Goal: Task Accomplishment & Management: Use online tool/utility

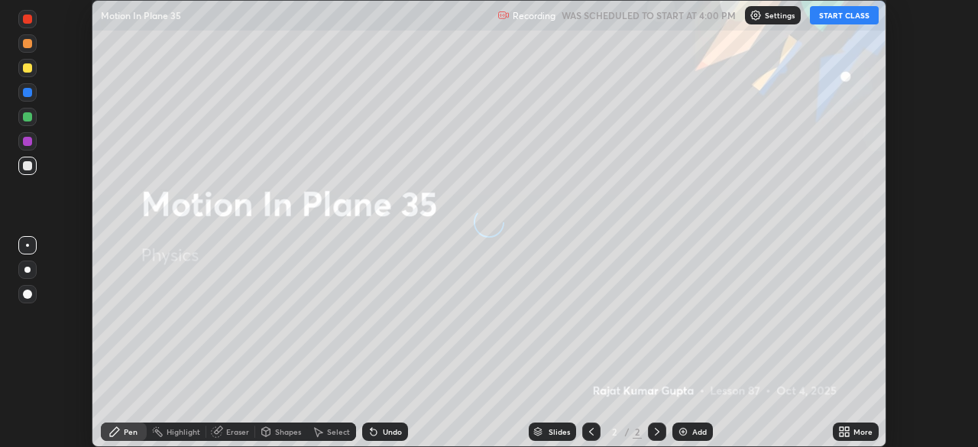
scroll to position [447, 977]
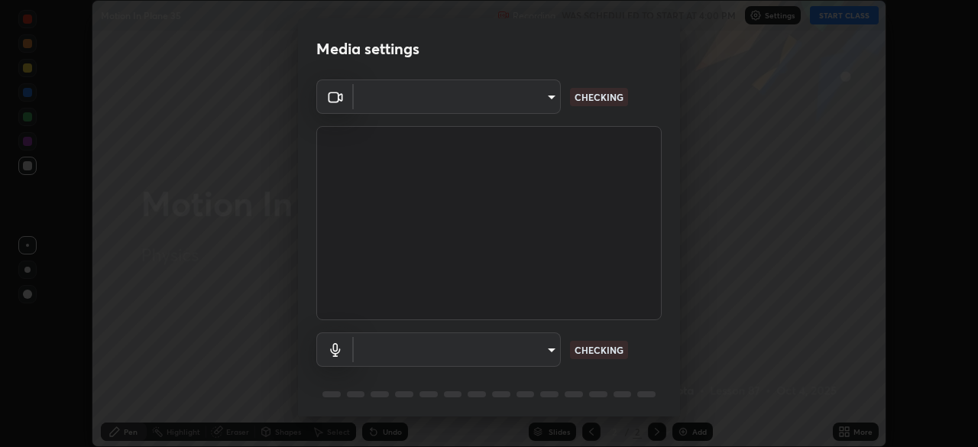
type input "c6d9f4fad3682c18dafb571cd2331b3ecaaf554884ec2734a231d331960bfaec"
click at [549, 345] on body "Erase all Motion In Plane 35 Recording WAS SCHEDULED TO START AT 4:00 PM Settin…" at bounding box center [489, 223] width 978 height 447
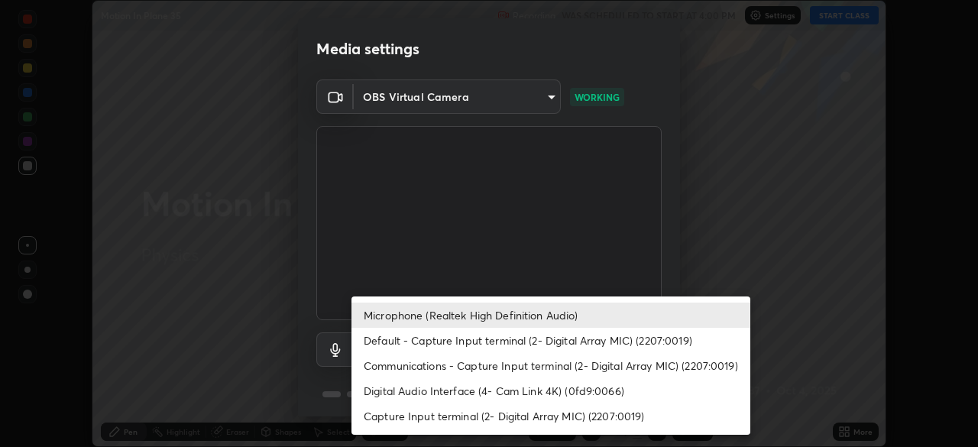
click at [530, 368] on li "Communications - Capture Input terminal (2- Digital Array MIC) (2207:0019)" at bounding box center [550, 365] width 399 height 25
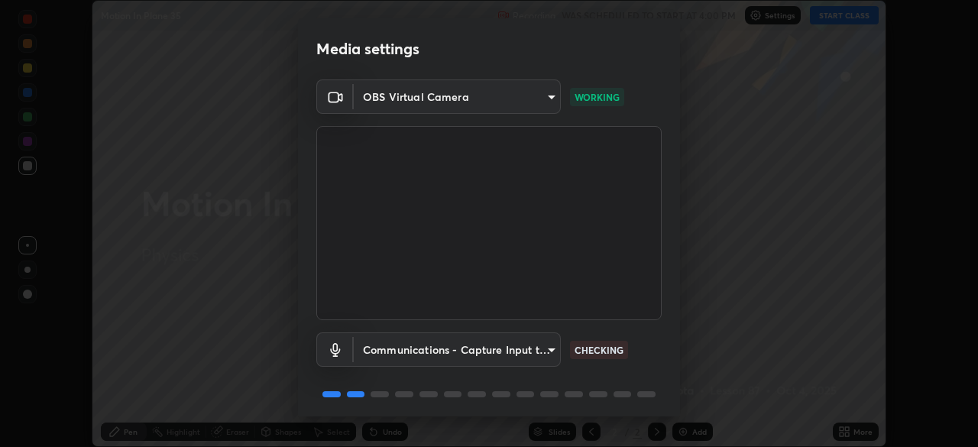
click at [539, 349] on body "Erase all Motion In Plane 35 Recording WAS SCHEDULED TO START AT 4:00 PM Settin…" at bounding box center [489, 223] width 978 height 447
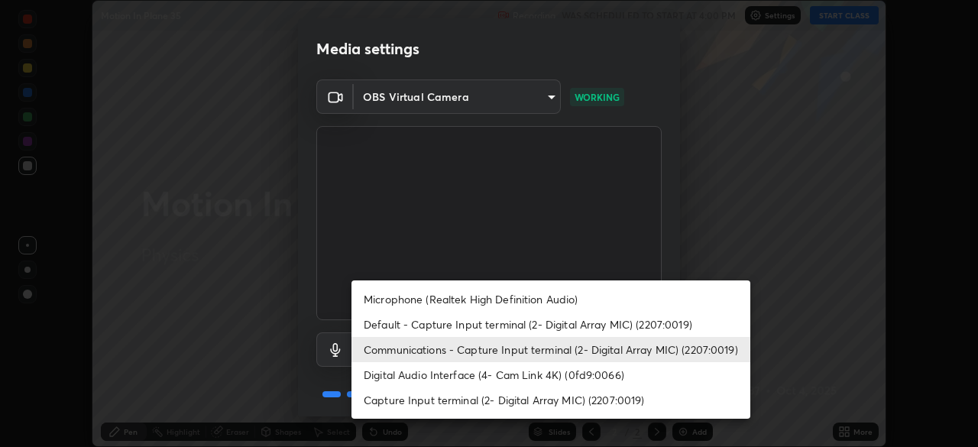
click at [533, 319] on li "Default - Capture Input terminal (2- Digital Array MIC) (2207:0019)" at bounding box center [550, 324] width 399 height 25
type input "default"
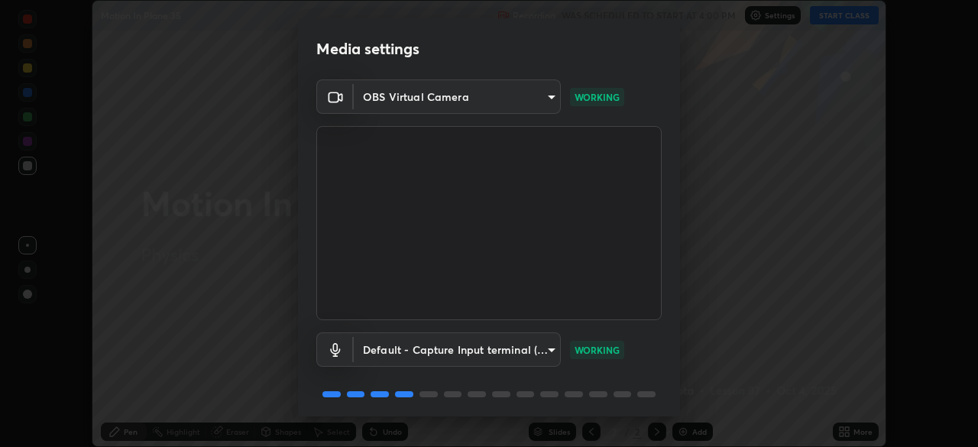
scroll to position [54, 0]
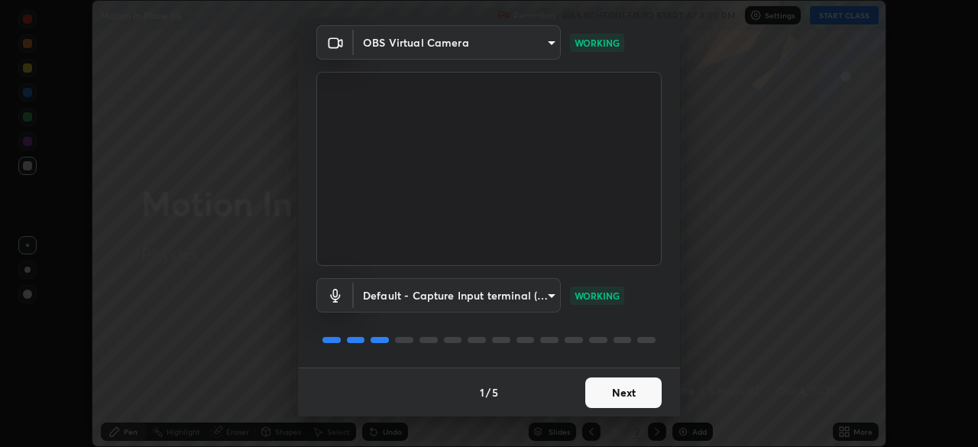
click at [617, 396] on button "Next" at bounding box center [623, 392] width 76 height 31
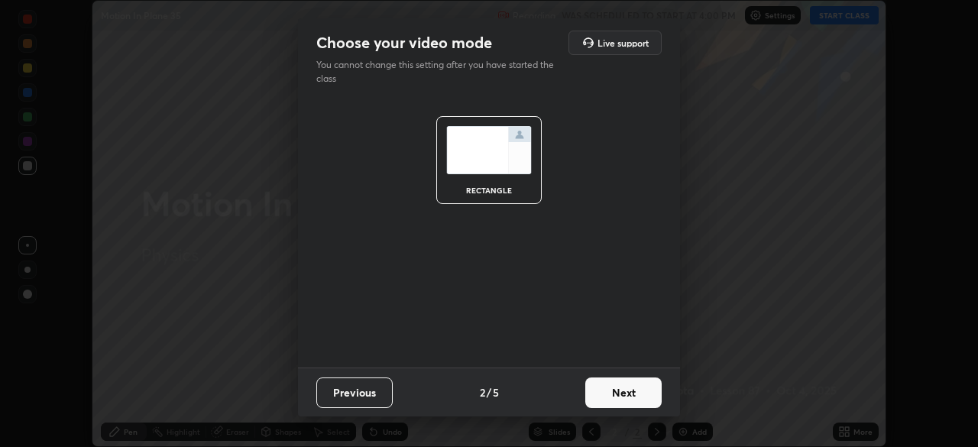
scroll to position [0, 0]
click at [627, 393] on button "Next" at bounding box center [623, 392] width 76 height 31
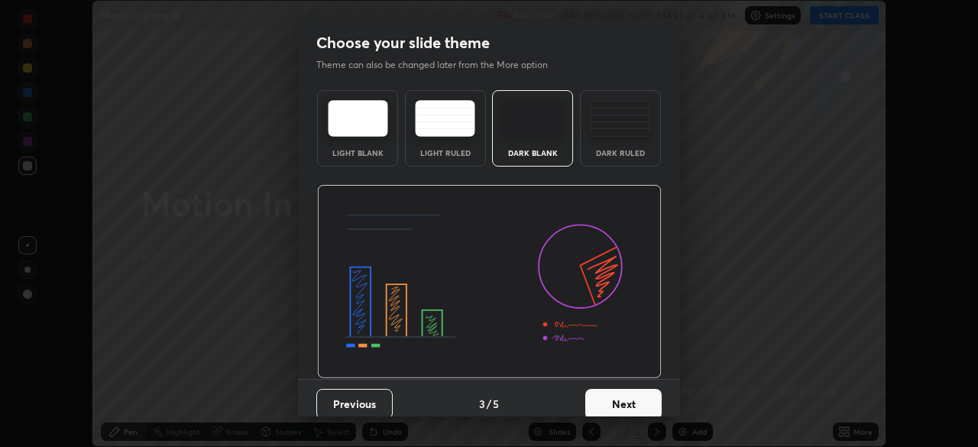
click at [638, 398] on button "Next" at bounding box center [623, 404] width 76 height 31
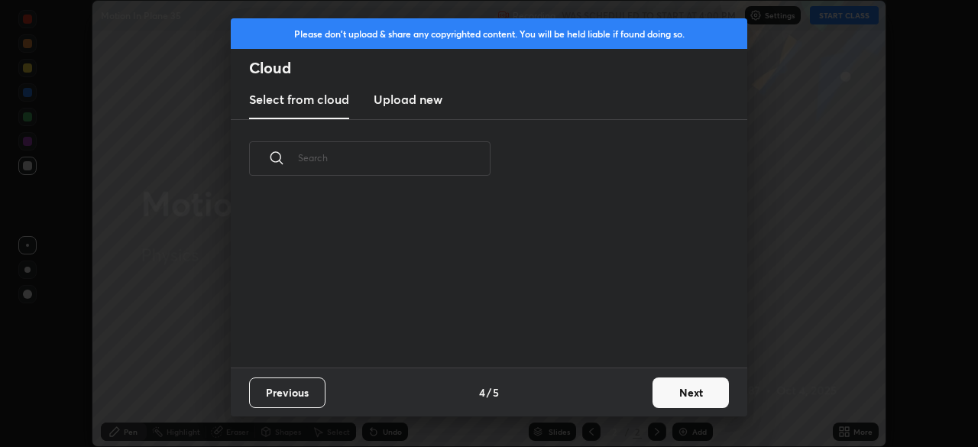
click at [675, 398] on button "Next" at bounding box center [691, 392] width 76 height 31
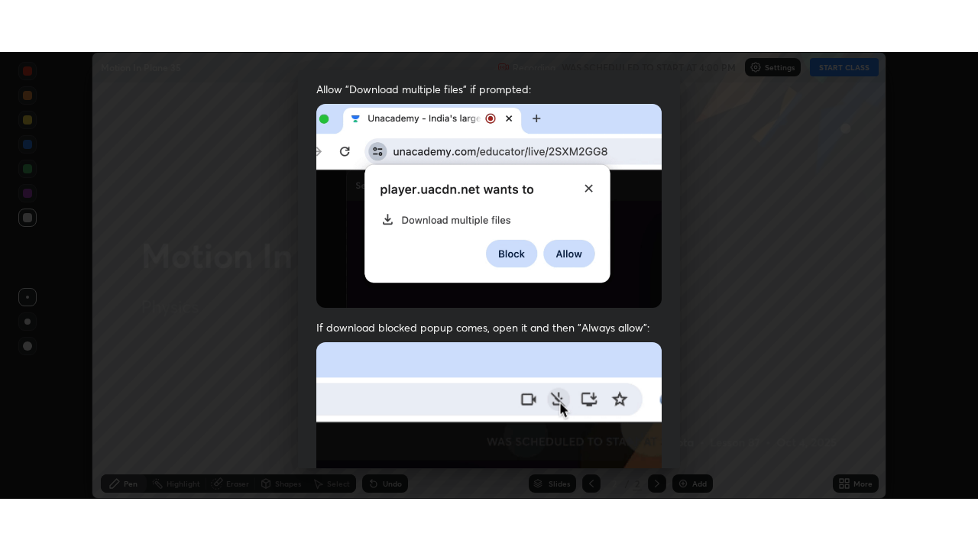
scroll to position [366, 0]
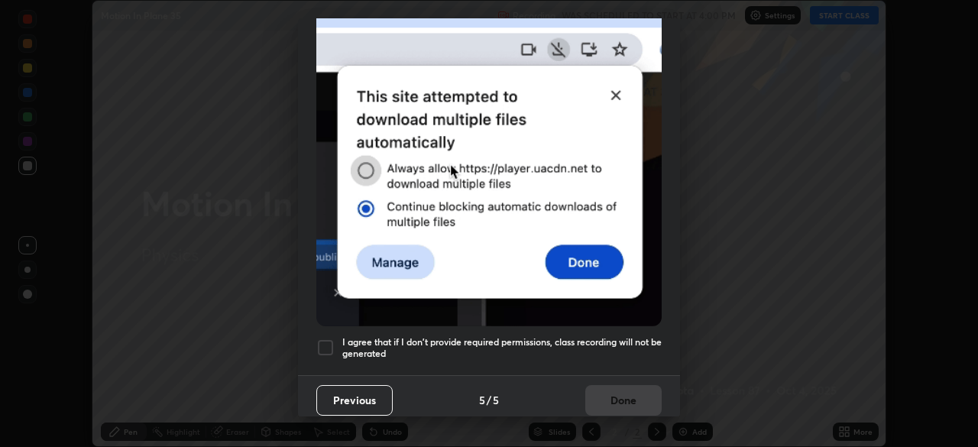
click at [605, 351] on h5 "I agree that if I don't provide required permissions, class recording will not …" at bounding box center [501, 348] width 319 height 24
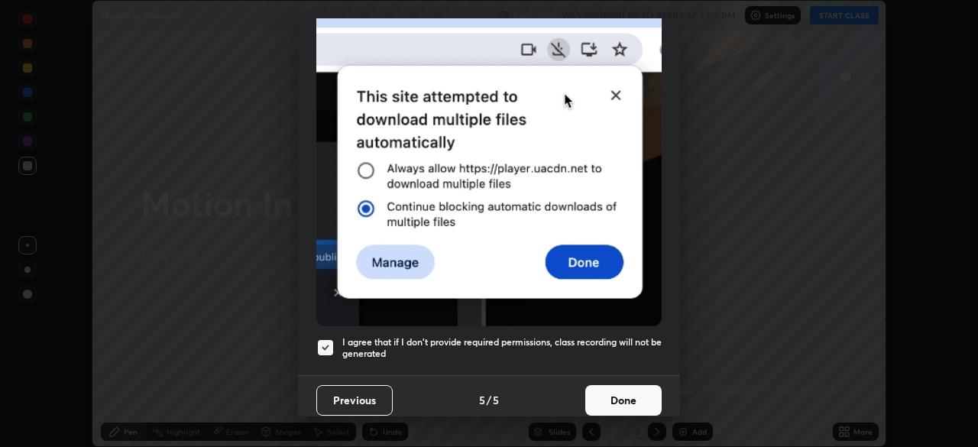
click at [629, 394] on button "Done" at bounding box center [623, 400] width 76 height 31
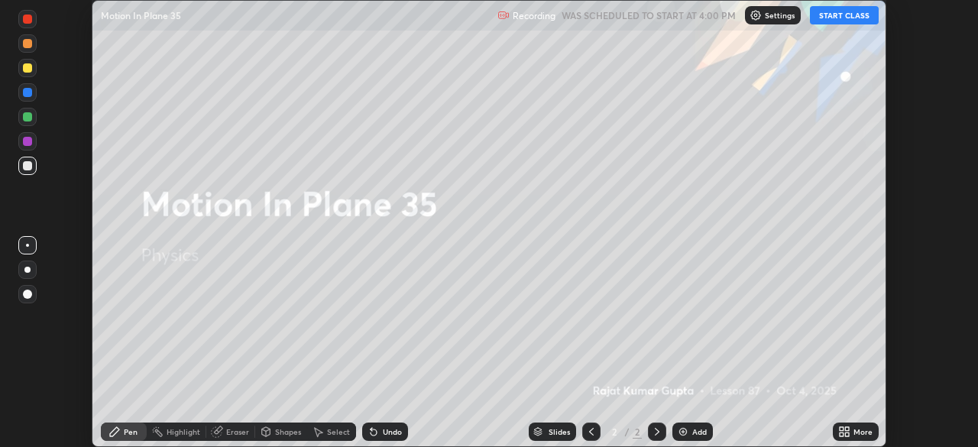
click at [864, 17] on button "START CLASS" at bounding box center [844, 15] width 69 height 18
click at [872, 429] on div "More" at bounding box center [863, 432] width 19 height 8
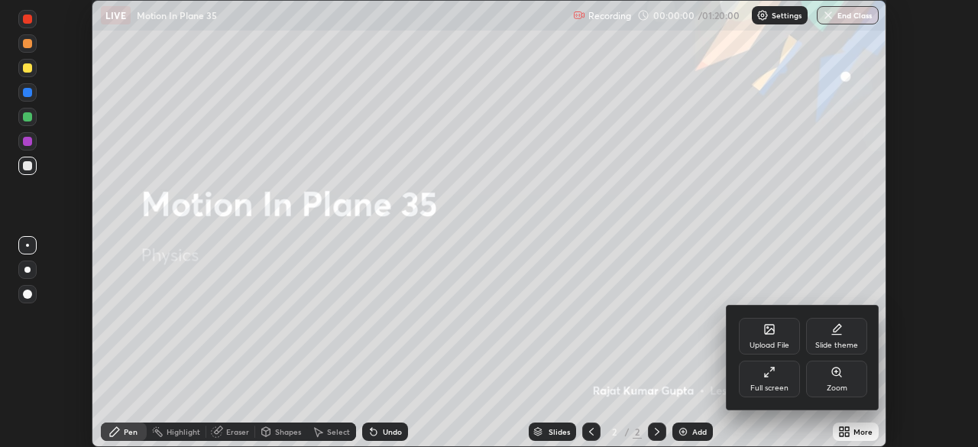
click at [780, 381] on div "Full screen" at bounding box center [769, 379] width 61 height 37
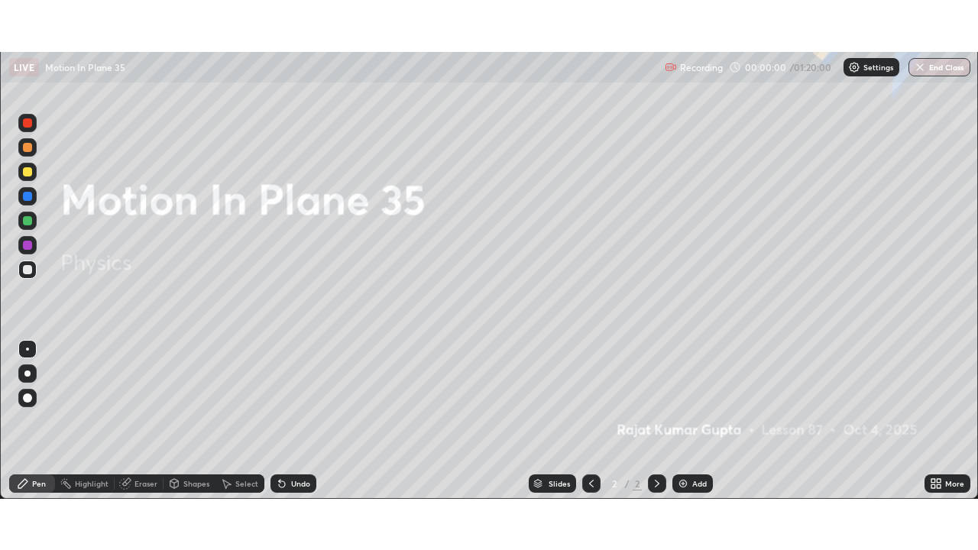
scroll to position [550, 978]
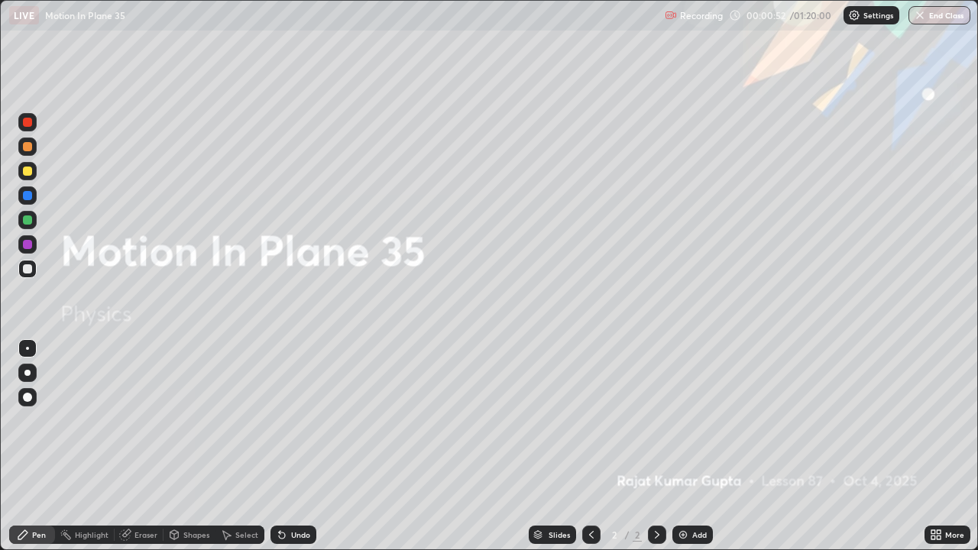
click at [655, 446] on icon at bounding box center [657, 535] width 12 height 12
click at [688, 446] on div "Add" at bounding box center [692, 535] width 40 height 18
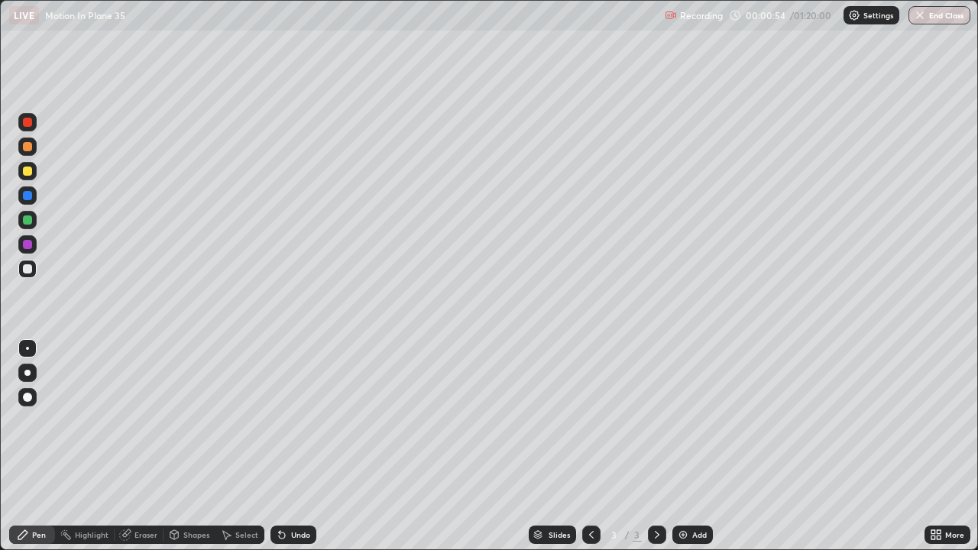
click at [28, 446] on icon at bounding box center [23, 535] width 12 height 12
click at [29, 399] on div at bounding box center [27, 397] width 9 height 9
click at [142, 446] on div "Eraser" at bounding box center [145, 535] width 23 height 8
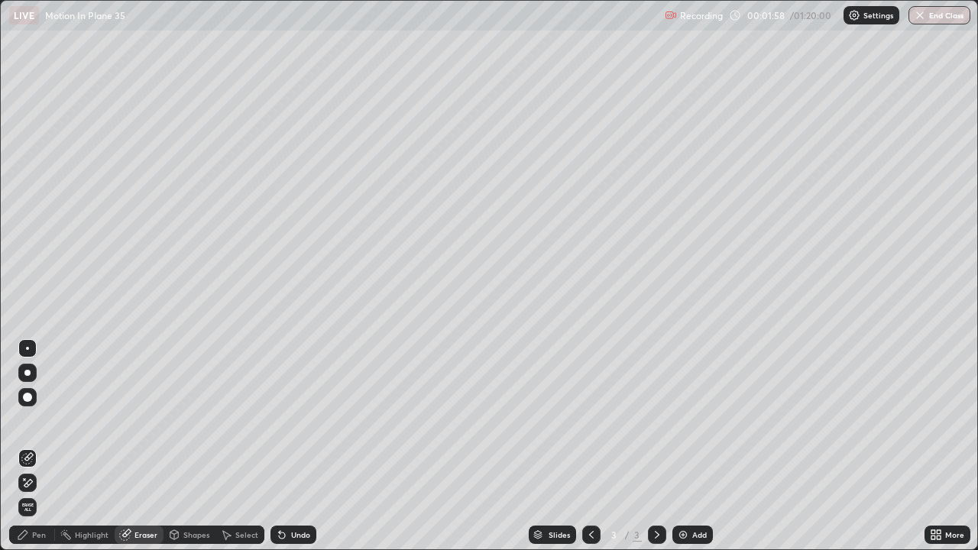
click at [39, 446] on div "Pen" at bounding box center [39, 535] width 14 height 8
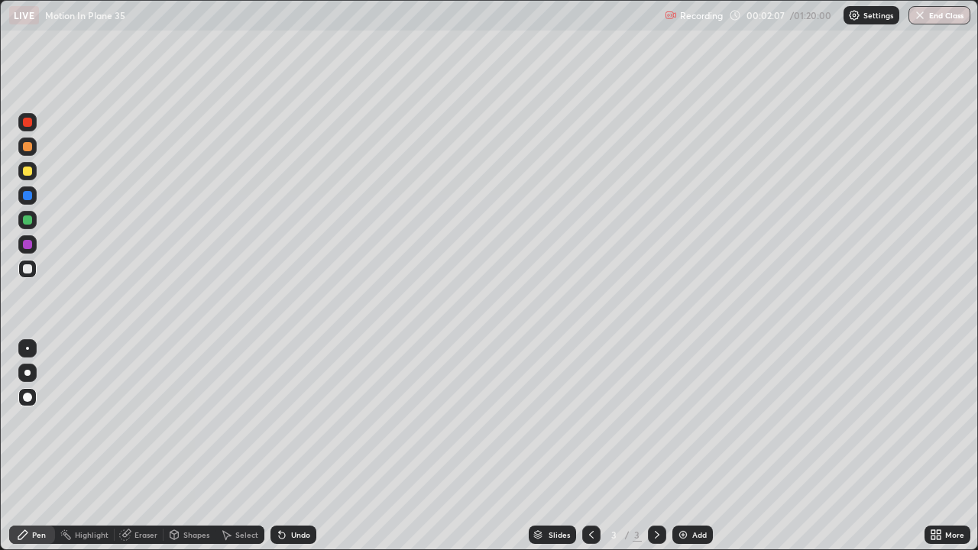
click at [296, 446] on div "Undo" at bounding box center [294, 535] width 46 height 18
click at [26, 171] on div at bounding box center [27, 171] width 9 height 9
click at [28, 267] on div at bounding box center [27, 268] width 9 height 9
click at [28, 151] on div at bounding box center [27, 146] width 9 height 9
click at [24, 196] on div at bounding box center [27, 195] width 9 height 9
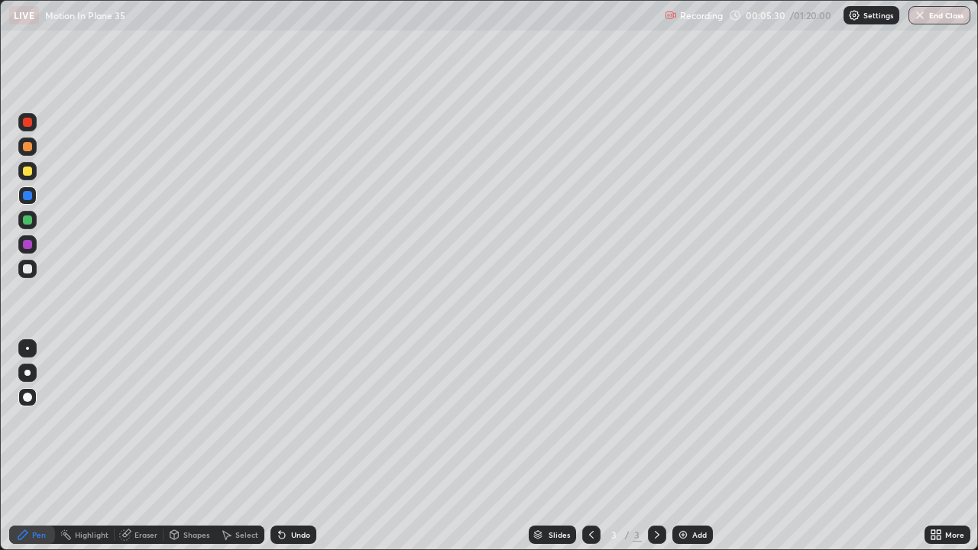
click at [28, 269] on div at bounding box center [27, 268] width 9 height 9
click at [299, 446] on div "Undo" at bounding box center [300, 535] width 19 height 8
click at [298, 446] on div "Undo" at bounding box center [300, 535] width 19 height 8
click at [293, 446] on div "Undo" at bounding box center [300, 535] width 19 height 8
click at [21, 249] on div at bounding box center [27, 244] width 18 height 18
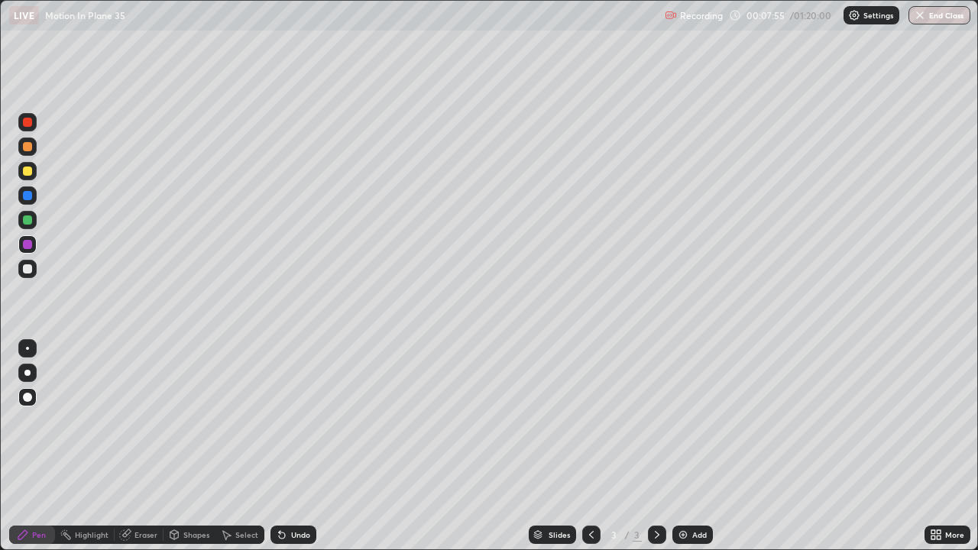
click at [27, 271] on div at bounding box center [27, 268] width 9 height 9
click at [28, 277] on div at bounding box center [27, 269] width 18 height 18
click at [291, 446] on div "Undo" at bounding box center [300, 535] width 19 height 8
click at [32, 226] on div at bounding box center [27, 220] width 18 height 18
click at [26, 269] on div at bounding box center [27, 268] width 9 height 9
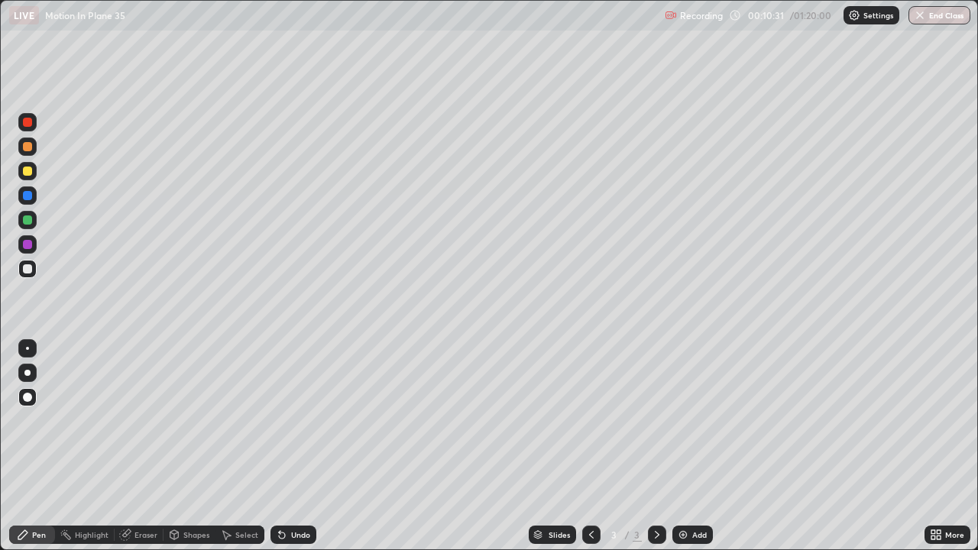
click at [658, 446] on icon at bounding box center [657, 535] width 12 height 12
click at [692, 446] on div "Add" at bounding box center [699, 535] width 15 height 8
click at [28, 398] on div at bounding box center [27, 397] width 9 height 9
click at [292, 446] on div "Undo" at bounding box center [300, 535] width 19 height 8
click at [289, 446] on div "Undo" at bounding box center [294, 535] width 46 height 18
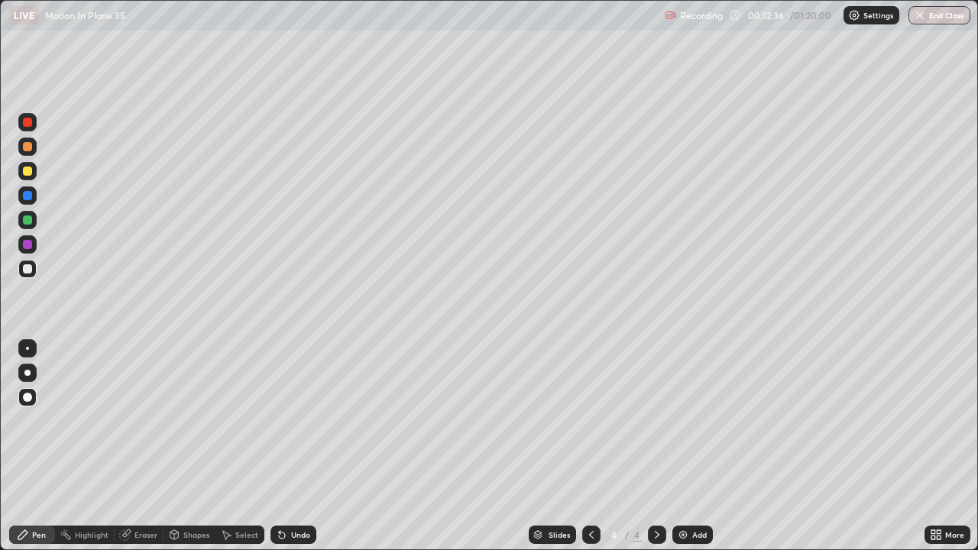
click at [131, 446] on div "Eraser" at bounding box center [139, 535] width 49 height 18
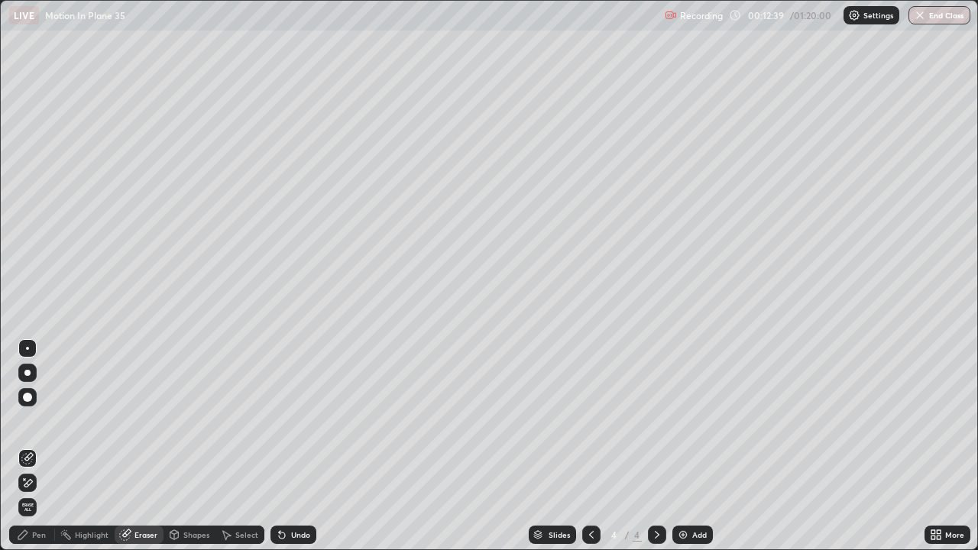
click at [40, 446] on div "Pen" at bounding box center [32, 535] width 46 height 18
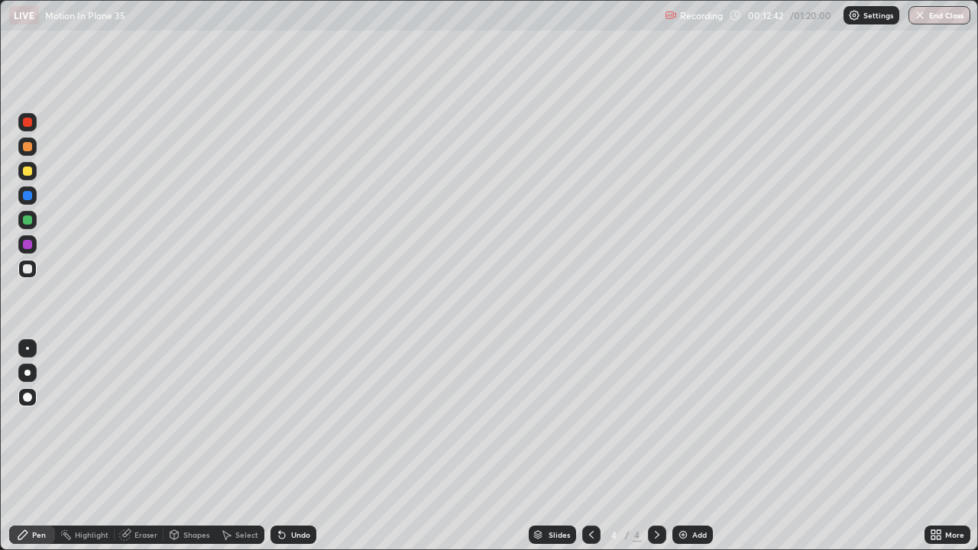
click at [292, 446] on div "Undo" at bounding box center [300, 535] width 19 height 8
click at [690, 446] on div "Add" at bounding box center [692, 535] width 40 height 18
click at [591, 446] on icon at bounding box center [591, 535] width 12 height 12
click at [32, 446] on div "Pen" at bounding box center [39, 535] width 14 height 8
click at [26, 245] on div at bounding box center [27, 244] width 9 height 9
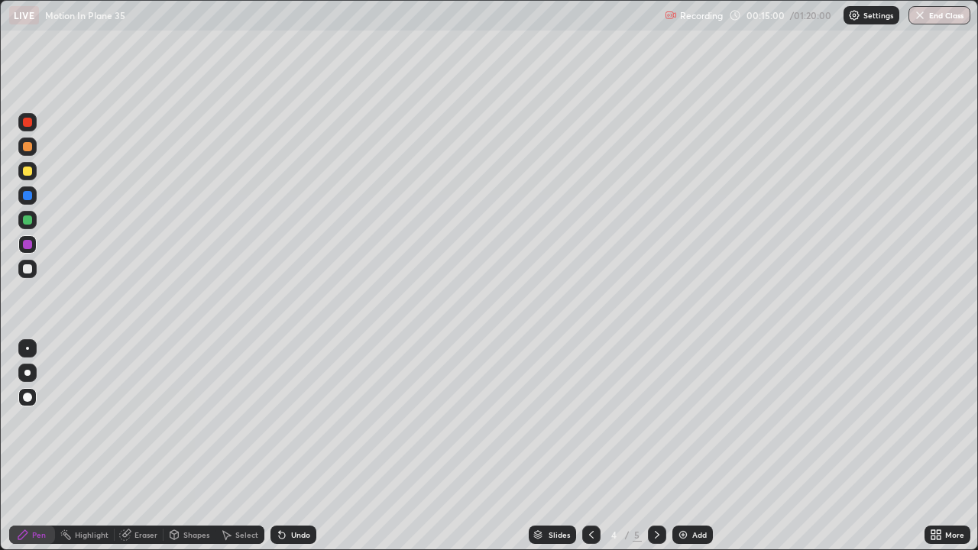
click at [134, 446] on div "Eraser" at bounding box center [145, 535] width 23 height 8
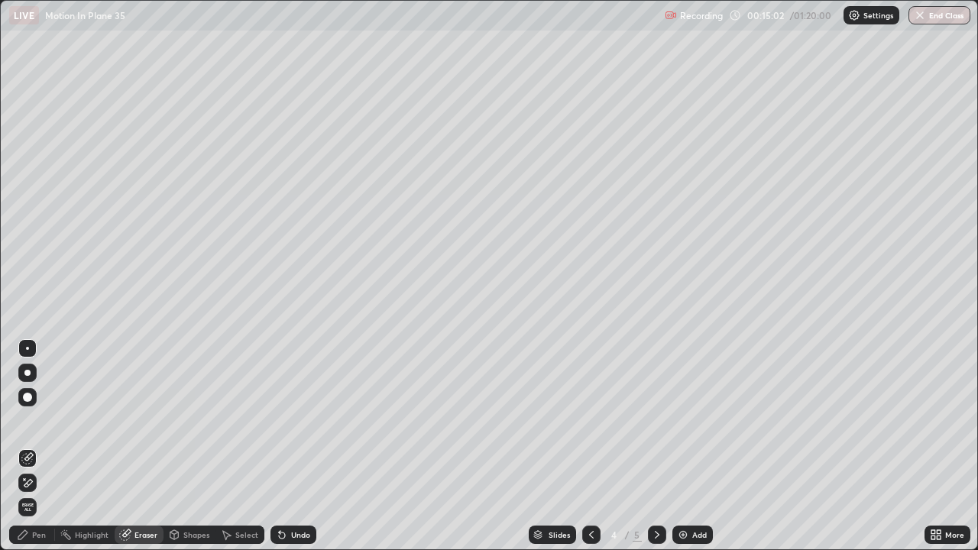
click at [43, 446] on div "Pen" at bounding box center [39, 535] width 14 height 8
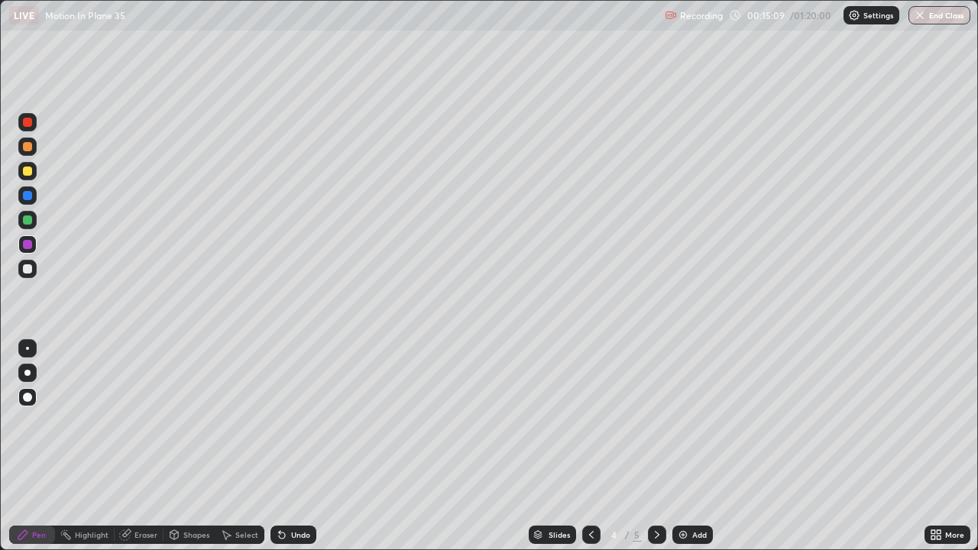
click at [143, 446] on div "Eraser" at bounding box center [145, 535] width 23 height 8
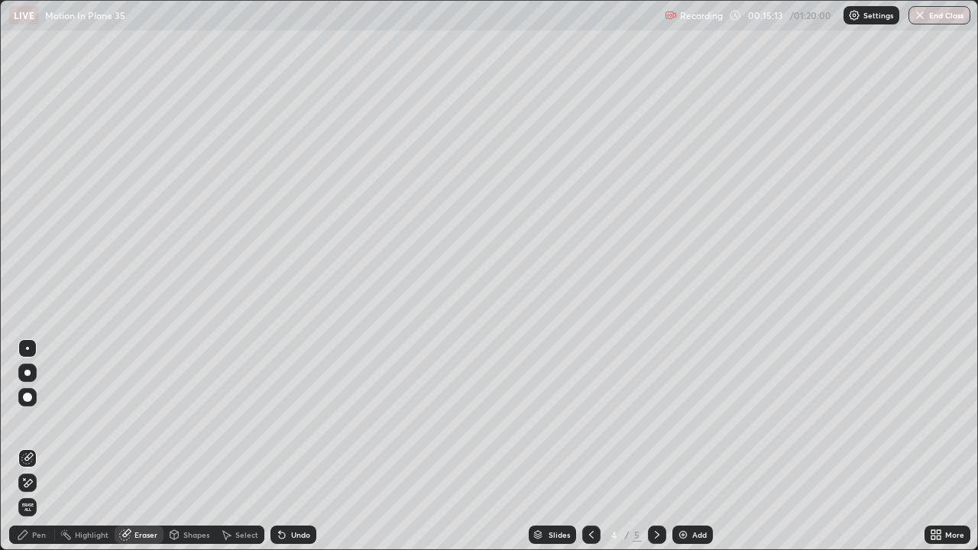
click at [35, 446] on div "Pen" at bounding box center [39, 535] width 14 height 8
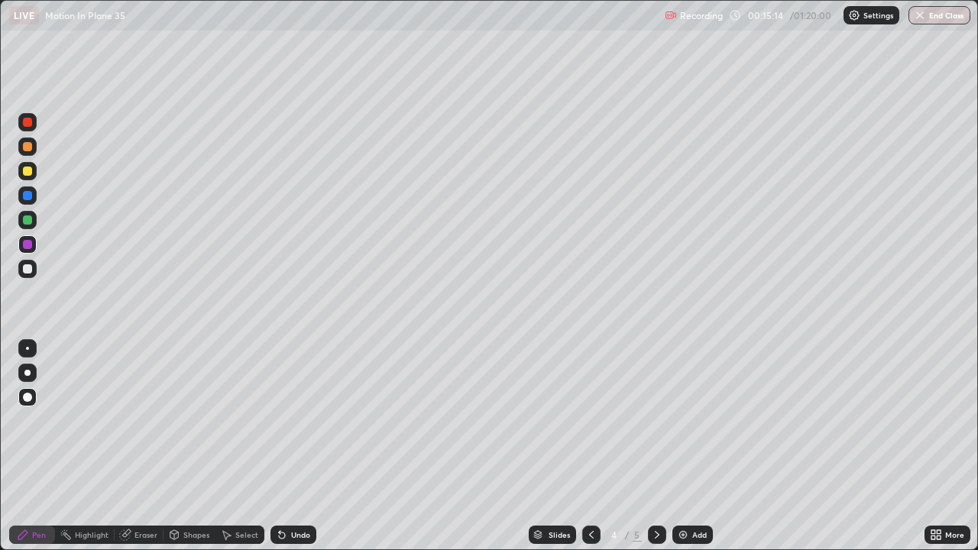
click at [37, 446] on div "Pen" at bounding box center [39, 535] width 14 height 8
click at [30, 274] on div at bounding box center [27, 269] width 18 height 18
click at [28, 270] on div at bounding box center [27, 268] width 9 height 9
click at [27, 149] on div at bounding box center [27, 146] width 9 height 9
click at [27, 271] on div at bounding box center [27, 268] width 9 height 9
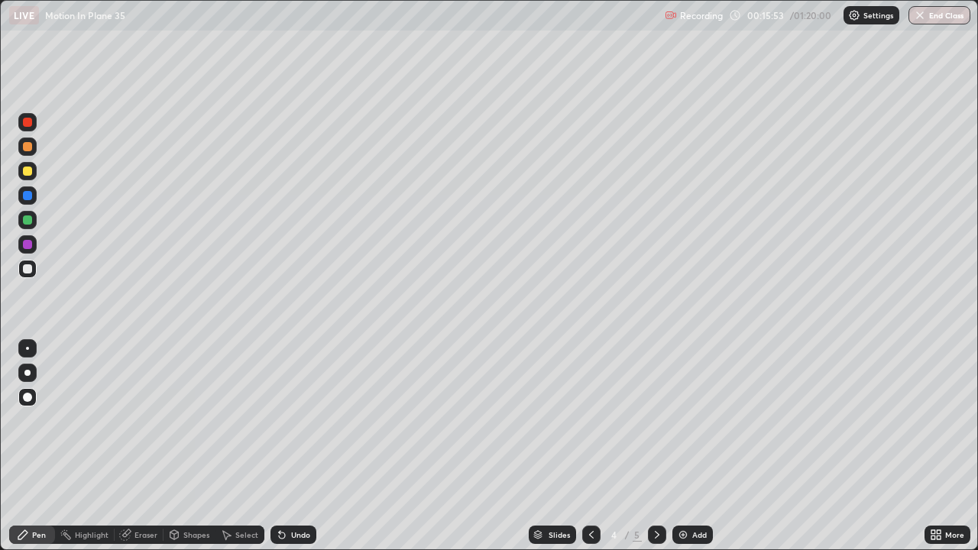
click at [27, 269] on div at bounding box center [27, 268] width 9 height 9
click at [27, 196] on div at bounding box center [27, 195] width 9 height 9
click at [287, 446] on div "Undo" at bounding box center [294, 535] width 46 height 18
click at [44, 446] on div "Pen" at bounding box center [39, 535] width 14 height 8
click at [26, 271] on div at bounding box center [27, 268] width 9 height 9
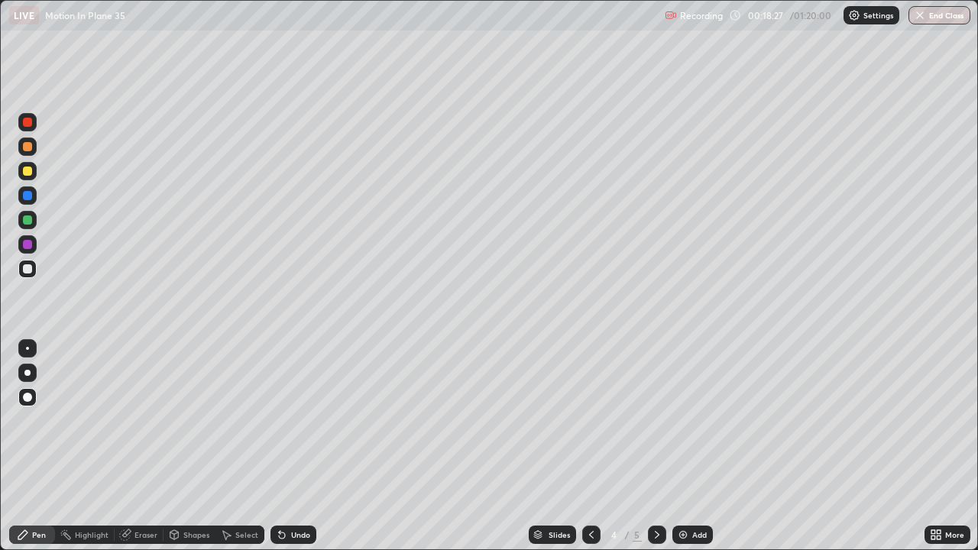
click at [191, 446] on div "Shapes" at bounding box center [196, 535] width 26 height 8
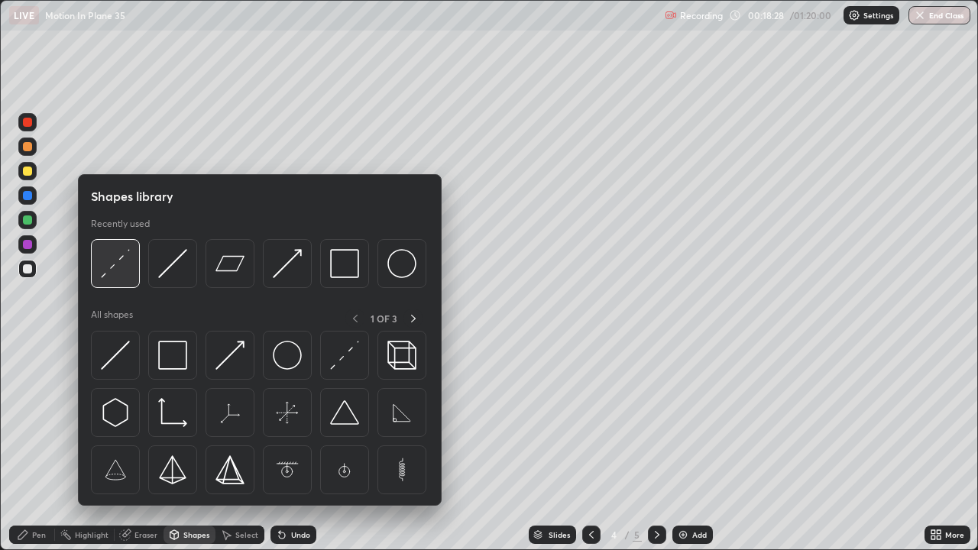
click at [117, 261] on img at bounding box center [115, 263] width 29 height 29
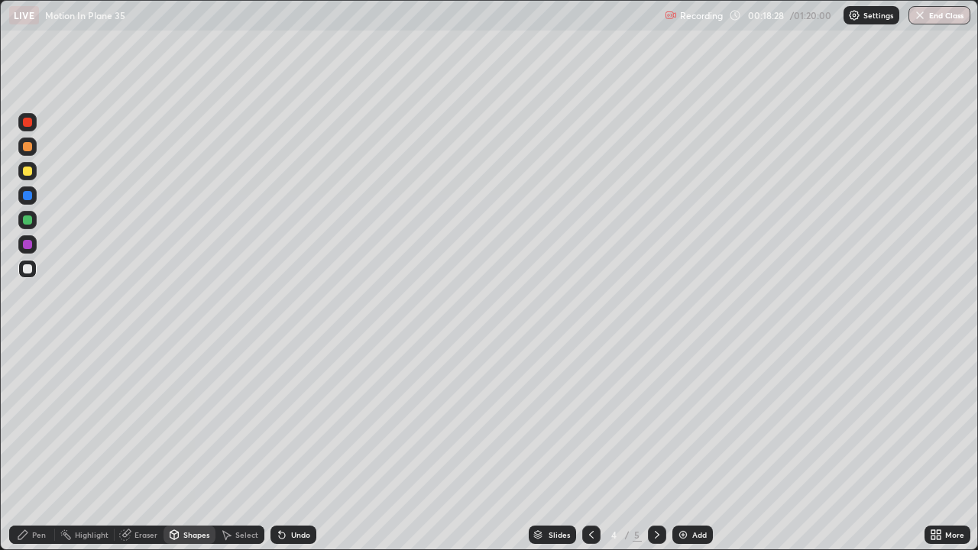
click at [31, 178] on div at bounding box center [27, 171] width 18 height 18
click at [28, 446] on icon at bounding box center [23, 535] width 12 height 12
click at [24, 271] on div at bounding box center [27, 268] width 9 height 9
click at [50, 446] on div "Pen" at bounding box center [32, 535] width 46 height 18
click at [23, 246] on div at bounding box center [27, 244] width 9 height 9
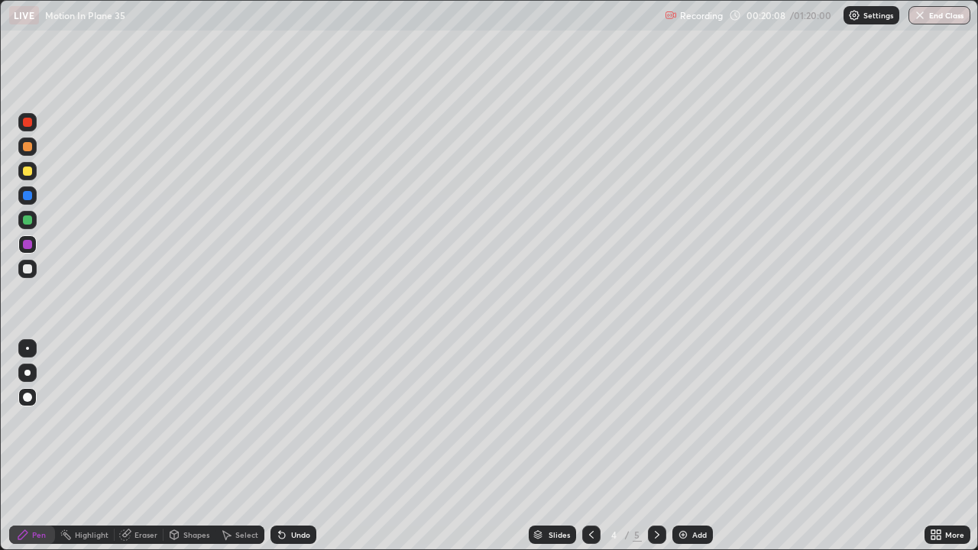
click at [144, 446] on div "Eraser" at bounding box center [145, 535] width 23 height 8
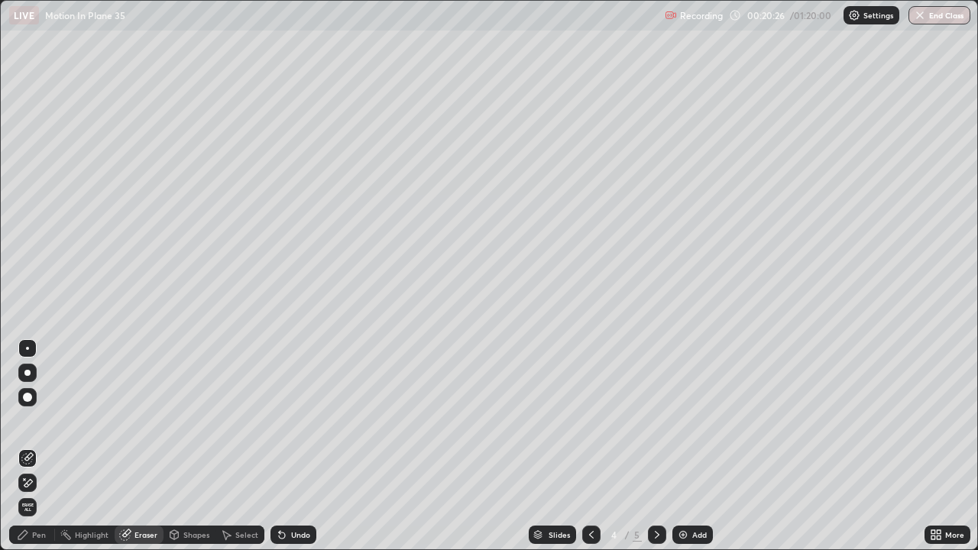
click at [40, 446] on div "Pen" at bounding box center [39, 535] width 14 height 8
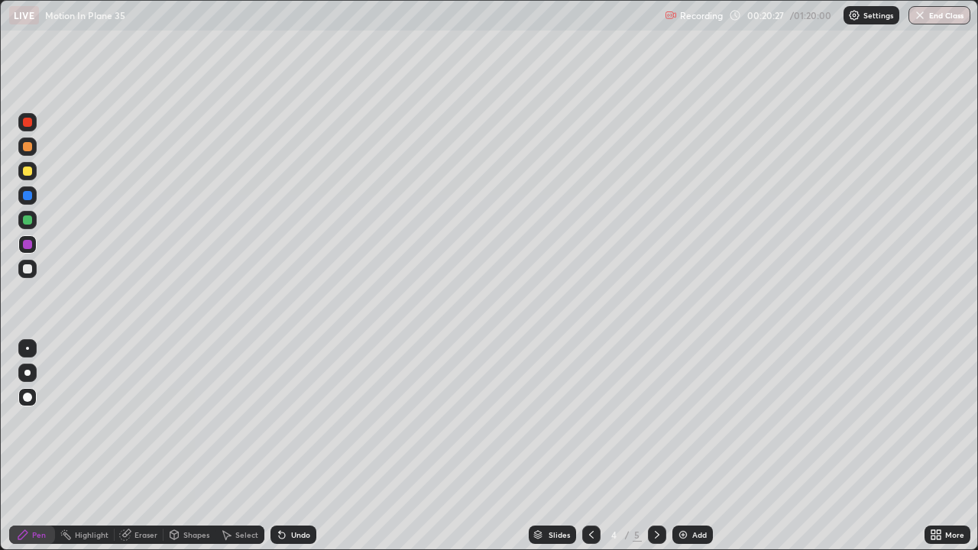
click at [26, 272] on div at bounding box center [27, 268] width 9 height 9
click at [24, 221] on div at bounding box center [27, 219] width 9 height 9
click at [589, 446] on icon at bounding box center [591, 535] width 5 height 8
click at [653, 446] on icon at bounding box center [657, 535] width 12 height 12
click at [654, 446] on icon at bounding box center [657, 535] width 12 height 12
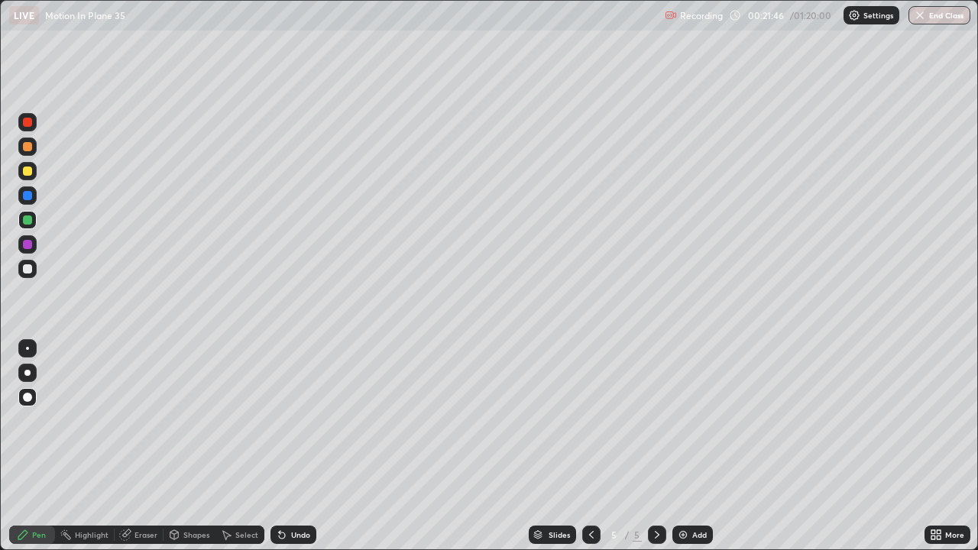
click at [589, 446] on icon at bounding box center [591, 535] width 12 height 12
click at [656, 446] on icon at bounding box center [657, 535] width 12 height 12
click at [24, 272] on div at bounding box center [27, 268] width 9 height 9
click at [590, 446] on icon at bounding box center [591, 535] width 12 height 12
click at [656, 446] on icon at bounding box center [657, 535] width 12 height 12
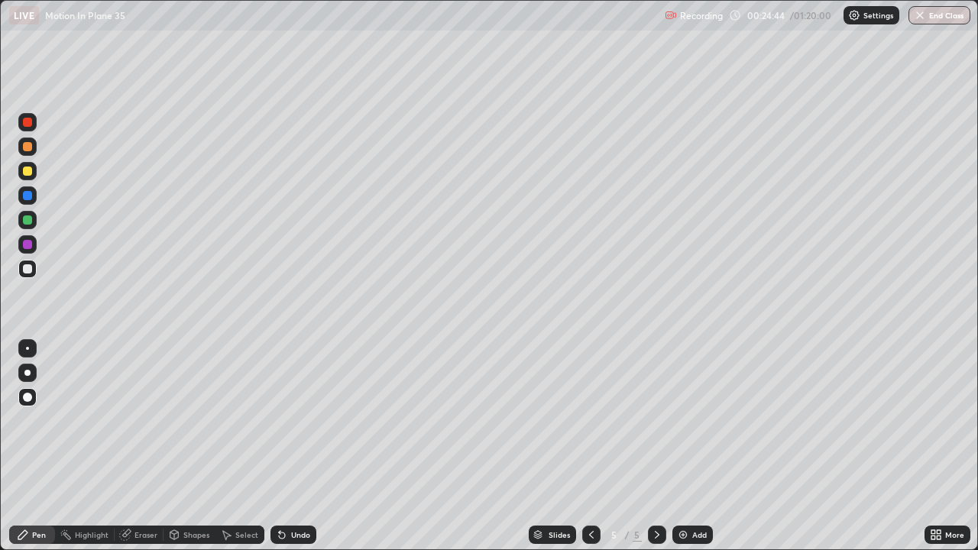
click at [28, 270] on div at bounding box center [27, 268] width 9 height 9
click at [28, 194] on div at bounding box center [27, 195] width 9 height 9
click at [28, 250] on div at bounding box center [27, 244] width 18 height 18
click at [26, 272] on div at bounding box center [27, 268] width 9 height 9
click at [302, 446] on div "Undo" at bounding box center [300, 535] width 19 height 8
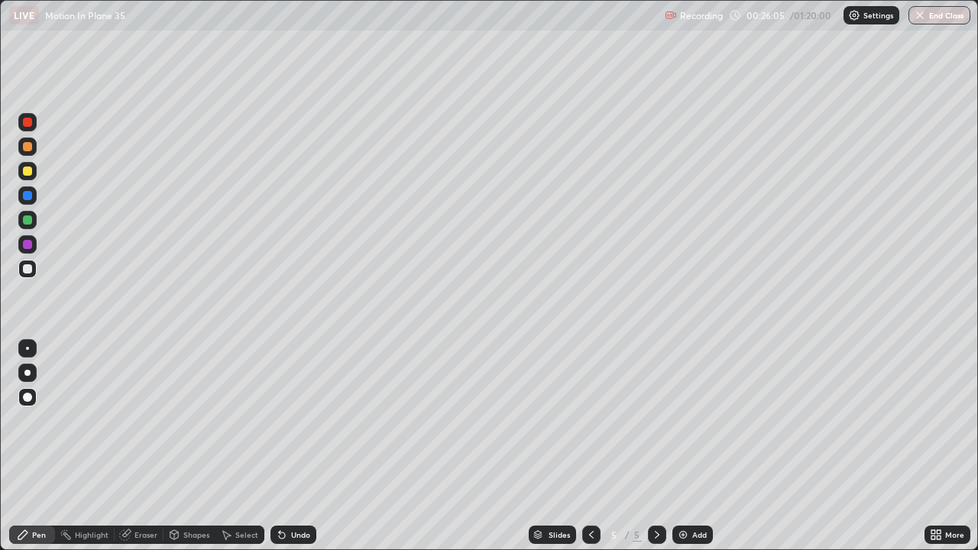
click at [146, 446] on div "Eraser" at bounding box center [145, 535] width 23 height 8
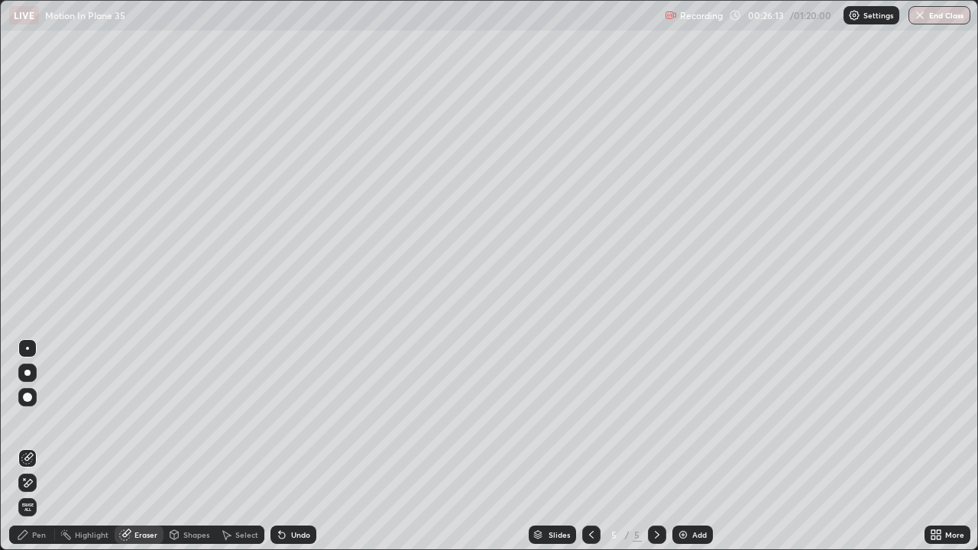
click at [146, 446] on div "Eraser" at bounding box center [145, 535] width 23 height 8
click at [28, 446] on icon at bounding box center [23, 535] width 12 height 12
click at [33, 446] on div "Pen" at bounding box center [39, 535] width 14 height 8
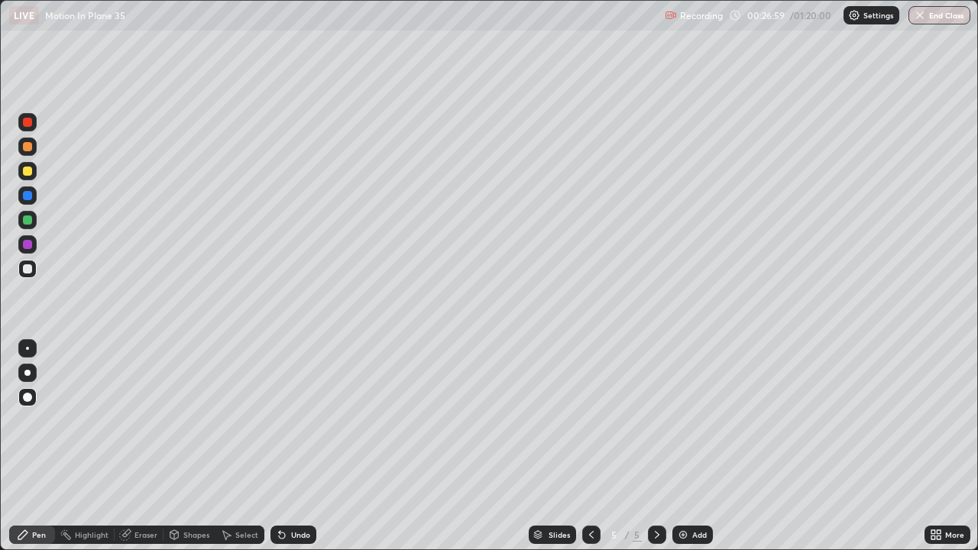
click at [299, 446] on div "Undo" at bounding box center [300, 535] width 19 height 8
click at [290, 446] on div "Undo" at bounding box center [294, 535] width 46 height 18
click at [195, 446] on div "Shapes" at bounding box center [196, 535] width 26 height 8
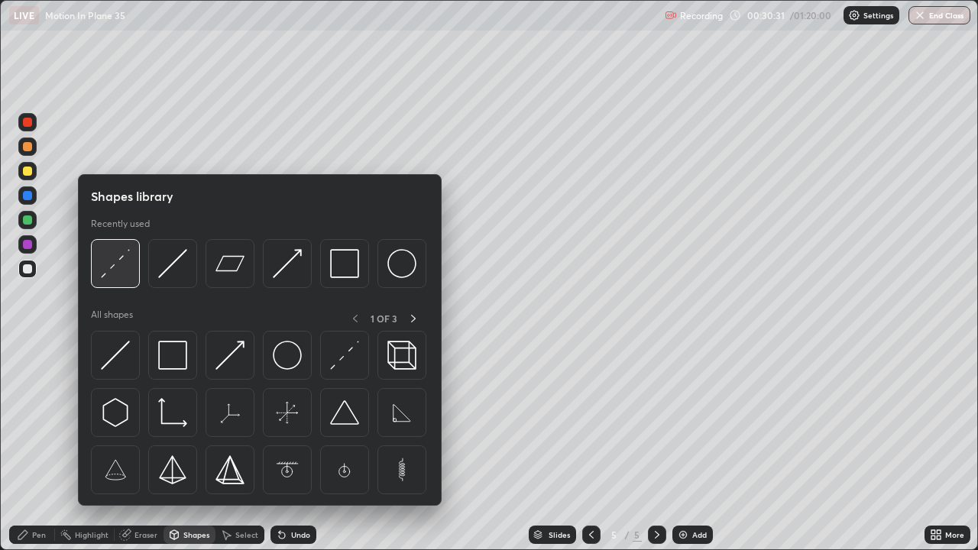
click at [117, 271] on img at bounding box center [115, 263] width 29 height 29
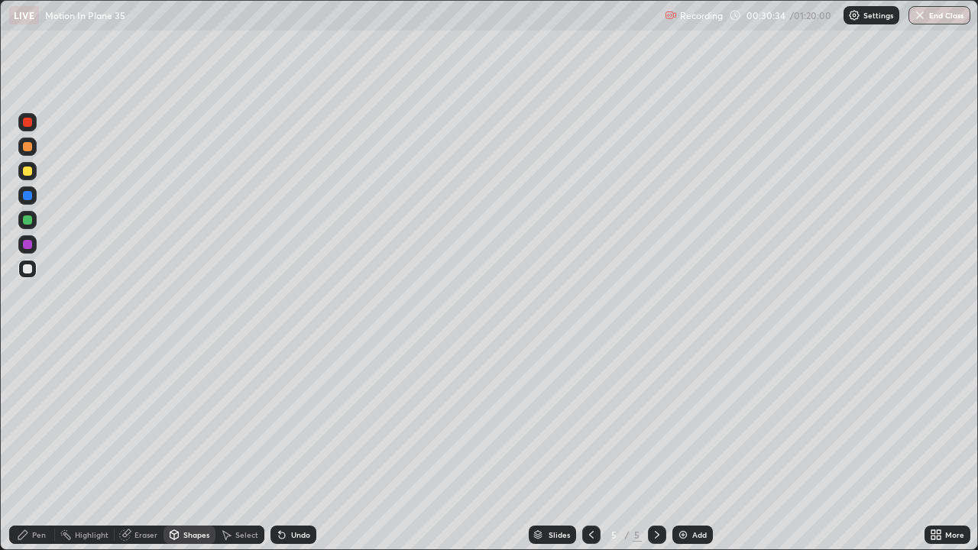
click at [296, 446] on div "Undo" at bounding box center [300, 535] width 19 height 8
click at [25, 243] on div at bounding box center [27, 244] width 9 height 9
click at [39, 446] on div "Pen" at bounding box center [39, 535] width 14 height 8
click at [26, 268] on div at bounding box center [27, 268] width 9 height 9
click at [29, 269] on div at bounding box center [27, 268] width 9 height 9
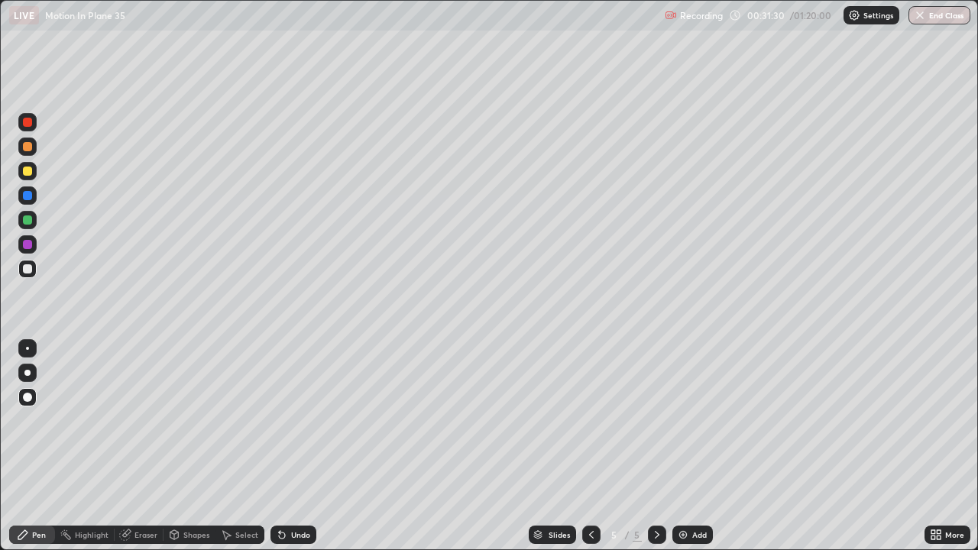
click at [28, 195] on div at bounding box center [27, 195] width 9 height 9
click at [294, 446] on div "Undo" at bounding box center [300, 535] width 19 height 8
click at [685, 446] on img at bounding box center [683, 535] width 12 height 12
click at [27, 270] on div at bounding box center [27, 268] width 9 height 9
click at [299, 446] on div "Undo" at bounding box center [294, 535] width 46 height 18
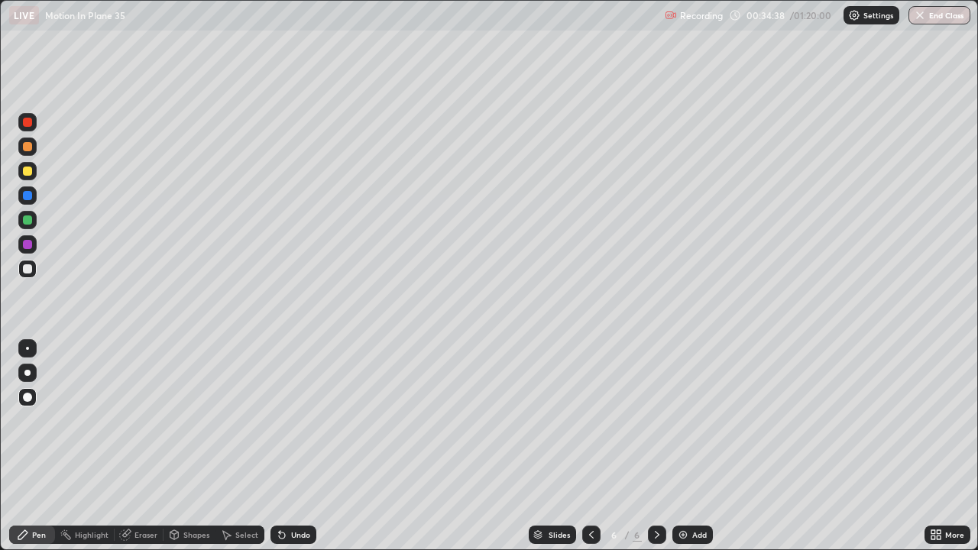
click at [280, 446] on icon at bounding box center [282, 536] width 6 height 6
click at [27, 225] on div at bounding box center [27, 220] width 18 height 18
click at [24, 196] on div at bounding box center [27, 195] width 9 height 9
click at [28, 271] on div at bounding box center [27, 268] width 9 height 9
click at [25, 268] on div at bounding box center [27, 268] width 9 height 9
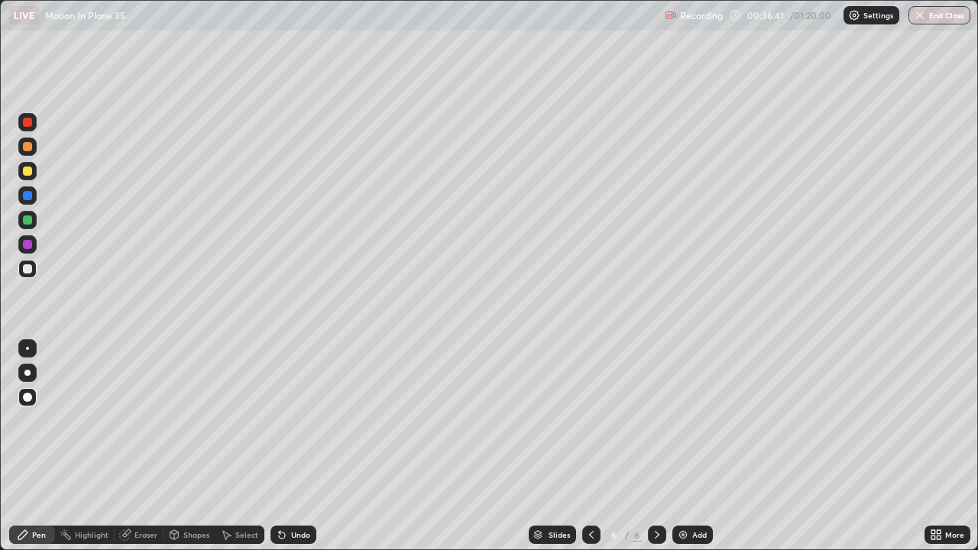
click at [297, 446] on div "Undo" at bounding box center [300, 535] width 19 height 8
click at [24, 223] on div at bounding box center [27, 219] width 9 height 9
click at [292, 446] on div "Undo" at bounding box center [300, 535] width 19 height 8
click at [288, 446] on div "Undo" at bounding box center [294, 535] width 46 height 18
click at [291, 446] on div "Undo" at bounding box center [300, 535] width 19 height 8
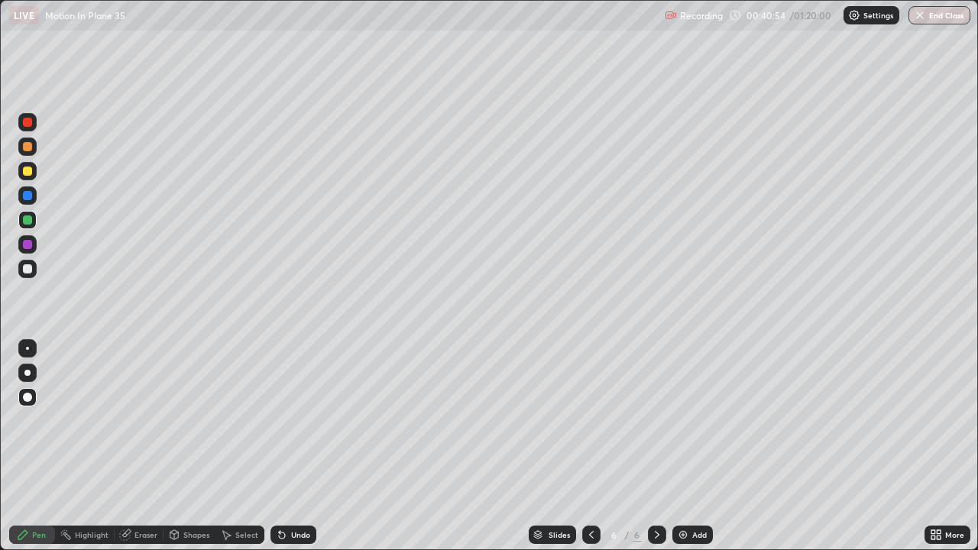
click at [292, 446] on div "Undo" at bounding box center [300, 535] width 19 height 8
click at [291, 446] on div "Undo" at bounding box center [300, 535] width 19 height 8
click at [685, 446] on img at bounding box center [683, 535] width 12 height 12
click at [34, 268] on div at bounding box center [27, 269] width 18 height 18
click at [216, 30] on div "LIVE Motion In Plane 35" at bounding box center [334, 15] width 650 height 31
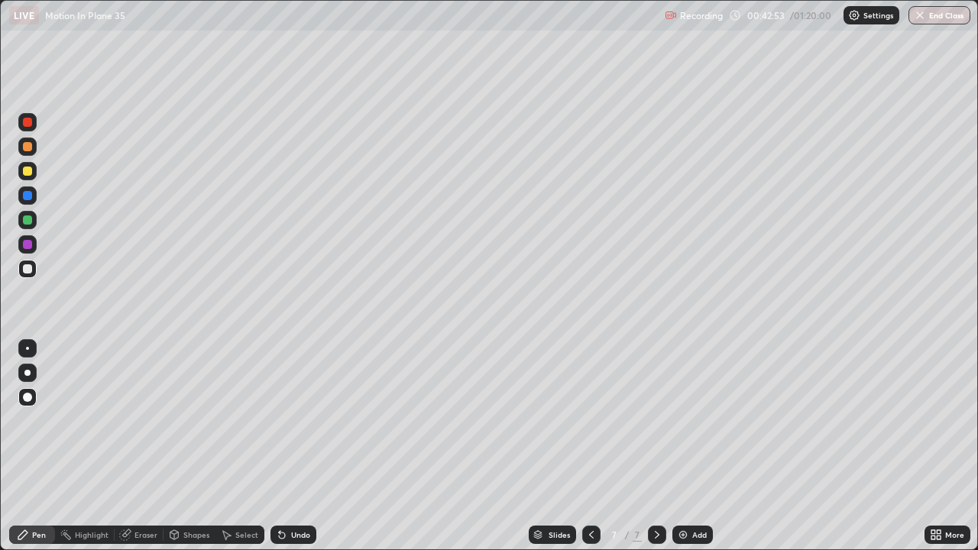
click at [291, 446] on div "Undo" at bounding box center [300, 535] width 19 height 8
click at [293, 446] on div "Undo" at bounding box center [294, 535] width 46 height 18
click at [294, 446] on div "Undo" at bounding box center [294, 535] width 46 height 18
click at [301, 446] on div "Undo" at bounding box center [294, 535] width 46 height 18
click at [299, 446] on div "Undo" at bounding box center [294, 535] width 46 height 18
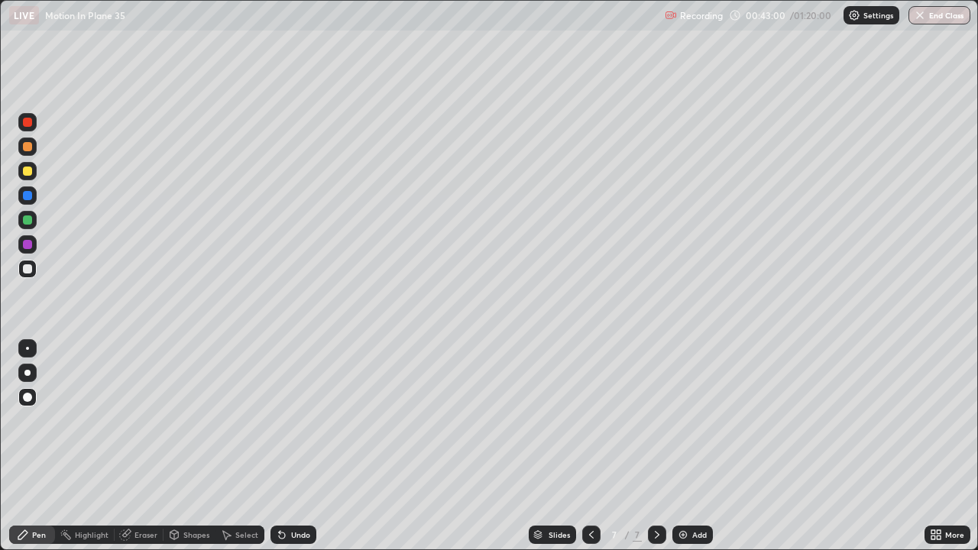
click at [291, 446] on div "Undo" at bounding box center [300, 535] width 19 height 8
click at [295, 446] on div "Undo" at bounding box center [300, 535] width 19 height 8
click at [281, 446] on icon at bounding box center [282, 536] width 6 height 6
click at [279, 446] on icon at bounding box center [282, 536] width 6 height 6
click at [280, 446] on icon at bounding box center [282, 536] width 6 height 6
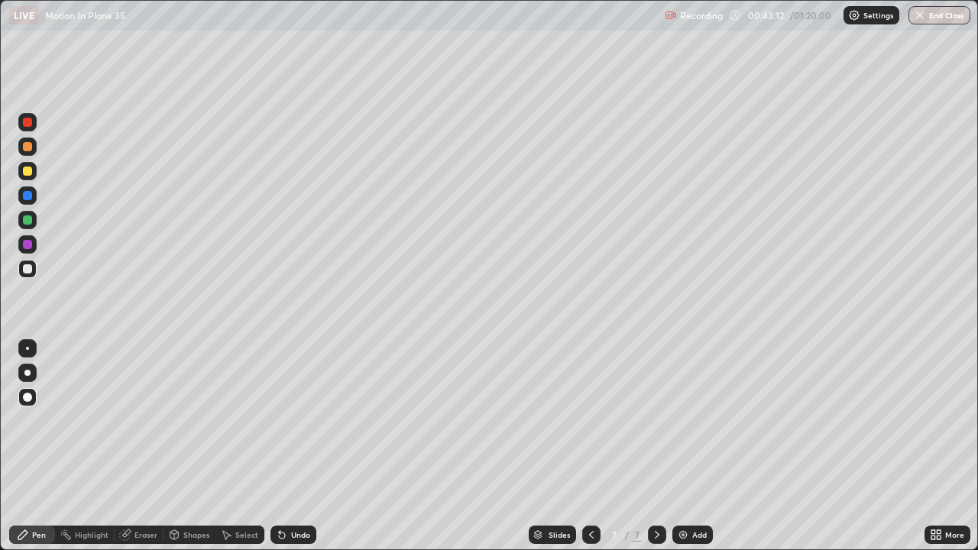
click at [287, 446] on div "Undo" at bounding box center [294, 535] width 46 height 18
click at [23, 249] on div at bounding box center [27, 244] width 18 height 18
click at [31, 267] on div at bounding box center [27, 268] width 9 height 9
click at [300, 446] on div "Undo" at bounding box center [300, 535] width 19 height 8
click at [590, 446] on icon at bounding box center [591, 535] width 12 height 12
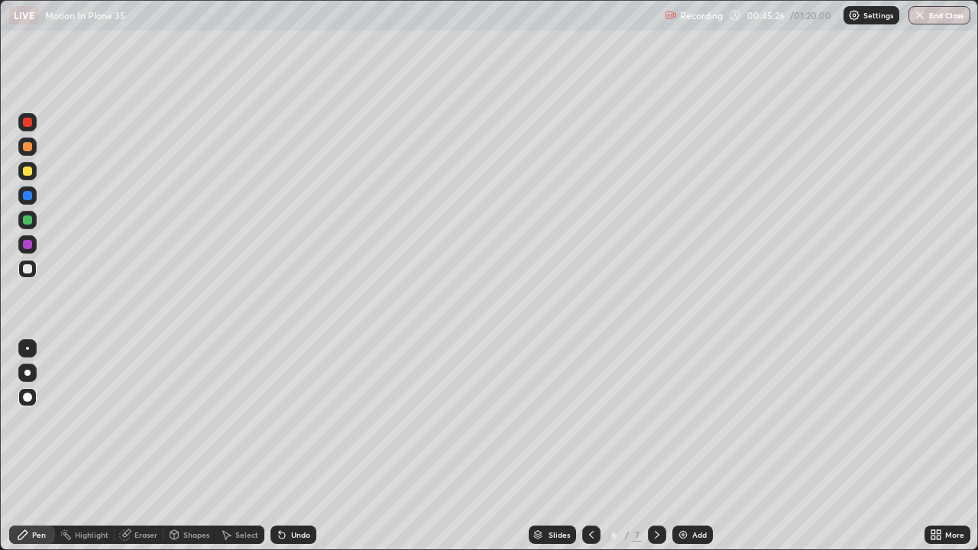
click at [590, 446] on icon at bounding box center [591, 535] width 12 height 12
click at [649, 446] on div at bounding box center [657, 535] width 18 height 18
click at [655, 446] on icon at bounding box center [657, 535] width 5 height 8
click at [656, 446] on icon at bounding box center [657, 535] width 12 height 12
click at [653, 446] on icon at bounding box center [657, 535] width 12 height 12
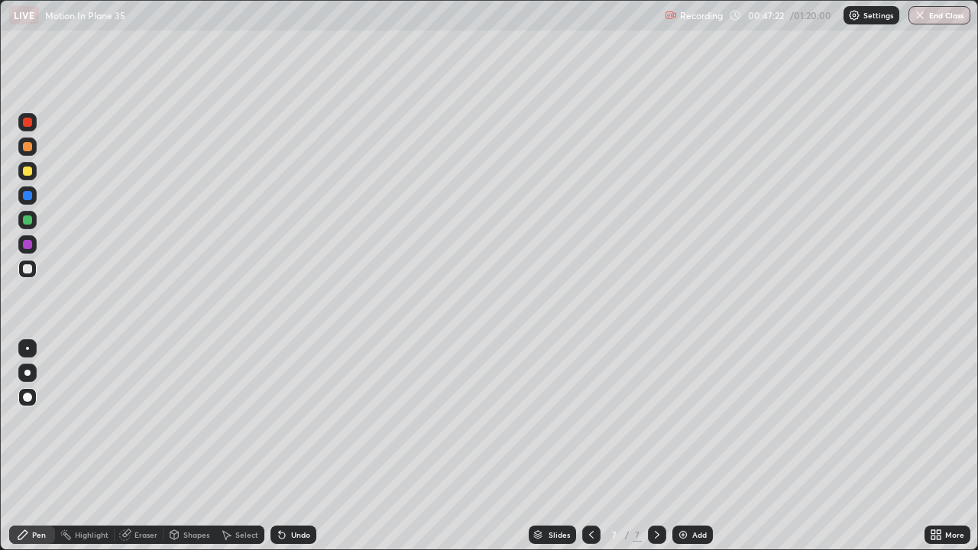
click at [27, 244] on div at bounding box center [27, 244] width 9 height 9
click at [28, 264] on div at bounding box center [27, 268] width 9 height 9
click at [35, 222] on div at bounding box center [27, 220] width 18 height 18
click at [194, 446] on div "Shapes" at bounding box center [196, 535] width 26 height 8
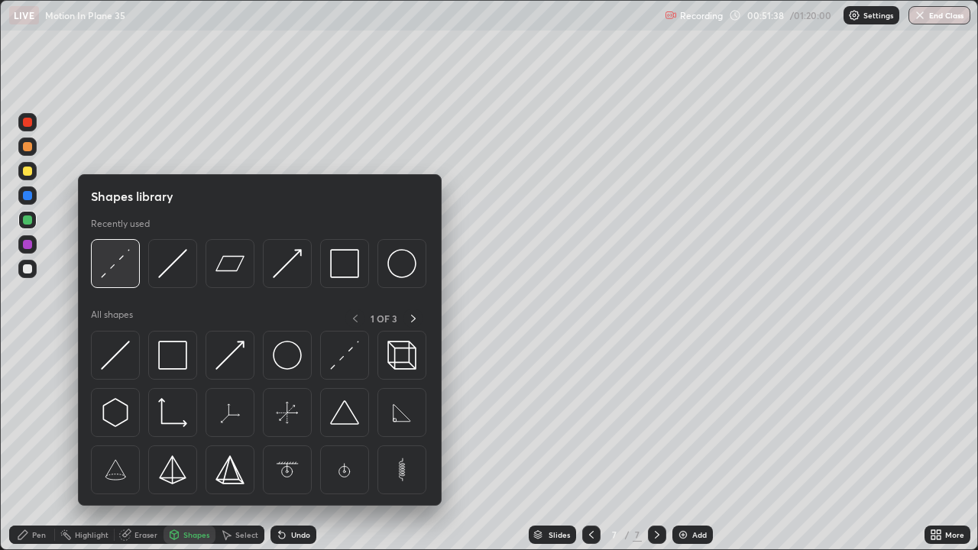
click at [114, 267] on img at bounding box center [115, 263] width 29 height 29
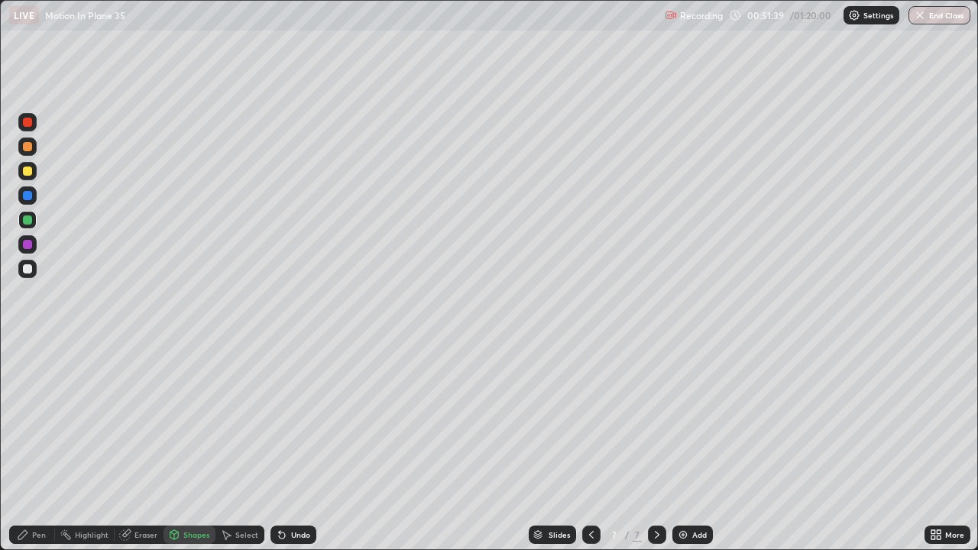
click at [28, 177] on div at bounding box center [27, 171] width 18 height 18
click at [651, 446] on icon at bounding box center [657, 535] width 12 height 12
click at [682, 446] on img at bounding box center [683, 535] width 12 height 12
click at [31, 446] on div "Pen" at bounding box center [32, 535] width 46 height 18
click at [24, 271] on div at bounding box center [27, 268] width 9 height 9
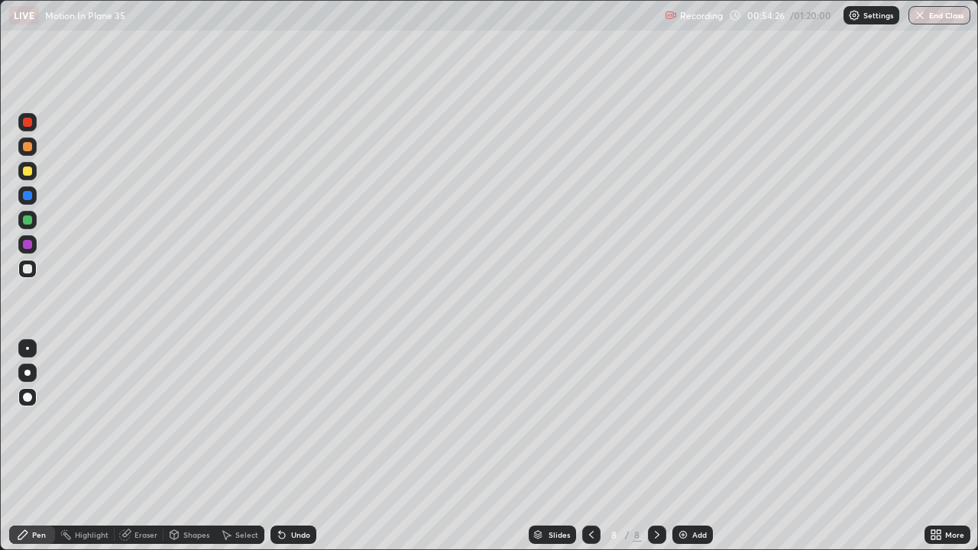
click at [292, 446] on div "Undo" at bounding box center [300, 535] width 19 height 8
click at [291, 446] on div "Undo" at bounding box center [300, 535] width 19 height 8
click at [287, 446] on div "Undo" at bounding box center [294, 535] width 46 height 18
click at [289, 446] on div "Undo" at bounding box center [294, 535] width 46 height 18
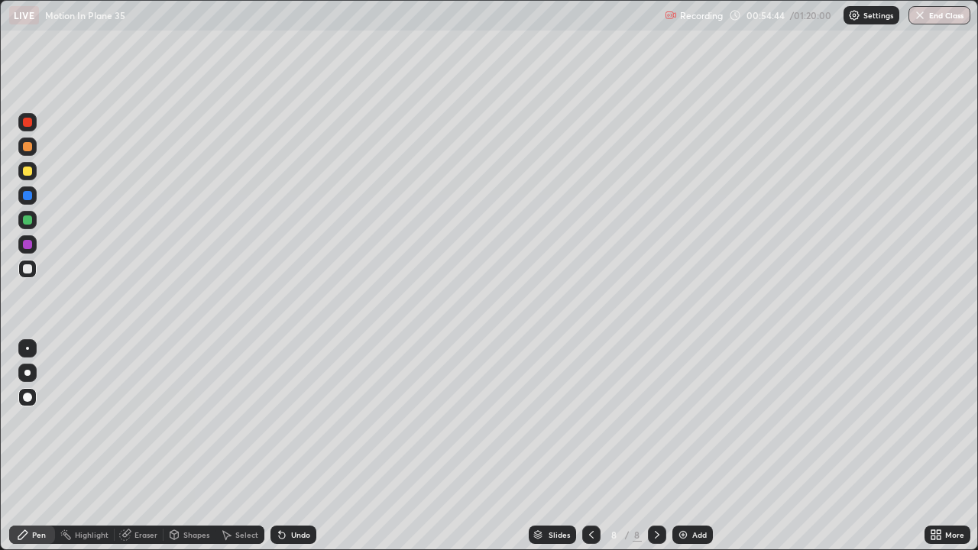
click at [288, 446] on div "Undo" at bounding box center [294, 535] width 46 height 18
click at [290, 446] on div "Undo" at bounding box center [294, 535] width 46 height 18
click at [286, 446] on div "Undo" at bounding box center [294, 535] width 46 height 18
click at [287, 446] on div "Undo" at bounding box center [294, 535] width 46 height 18
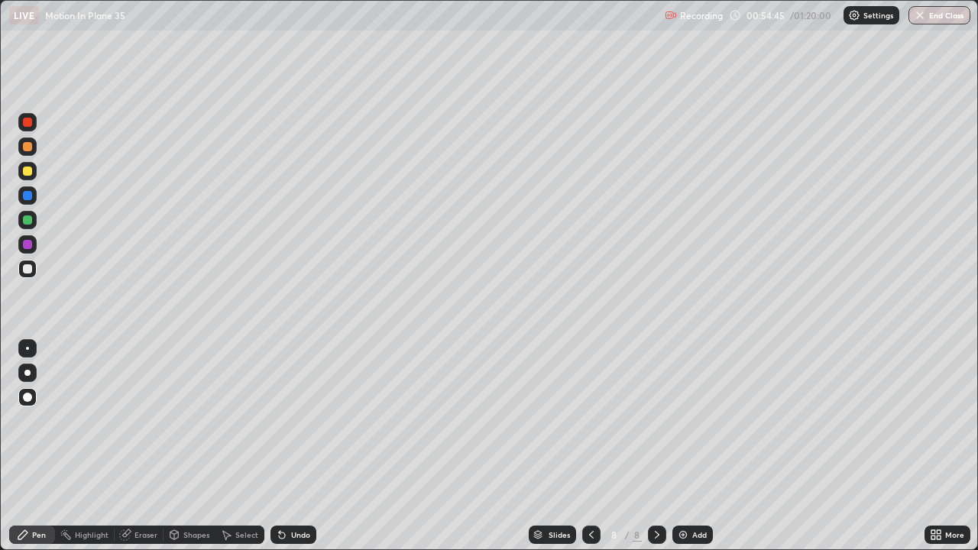
click at [286, 446] on div "Undo" at bounding box center [294, 535] width 46 height 18
click at [292, 446] on div "Undo" at bounding box center [300, 535] width 19 height 8
click at [293, 446] on div "Undo" at bounding box center [300, 535] width 19 height 8
click at [295, 446] on div "Undo" at bounding box center [300, 535] width 19 height 8
click at [294, 446] on div "Undo" at bounding box center [300, 535] width 19 height 8
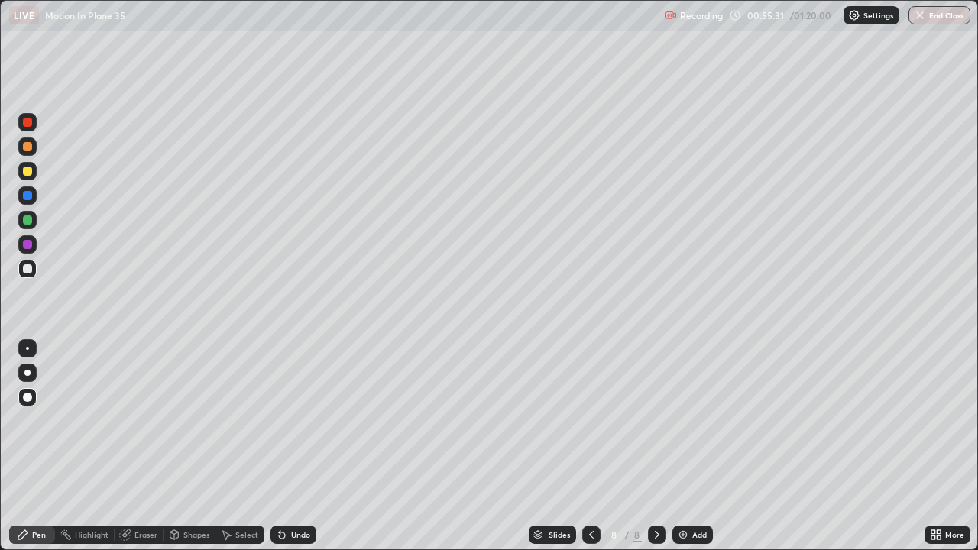
click at [293, 446] on div "Undo" at bounding box center [300, 535] width 19 height 8
click at [293, 446] on div "Undo" at bounding box center [294, 535] width 46 height 18
click at [292, 446] on div "Undo" at bounding box center [300, 535] width 19 height 8
click at [293, 446] on div "Undo" at bounding box center [300, 535] width 19 height 8
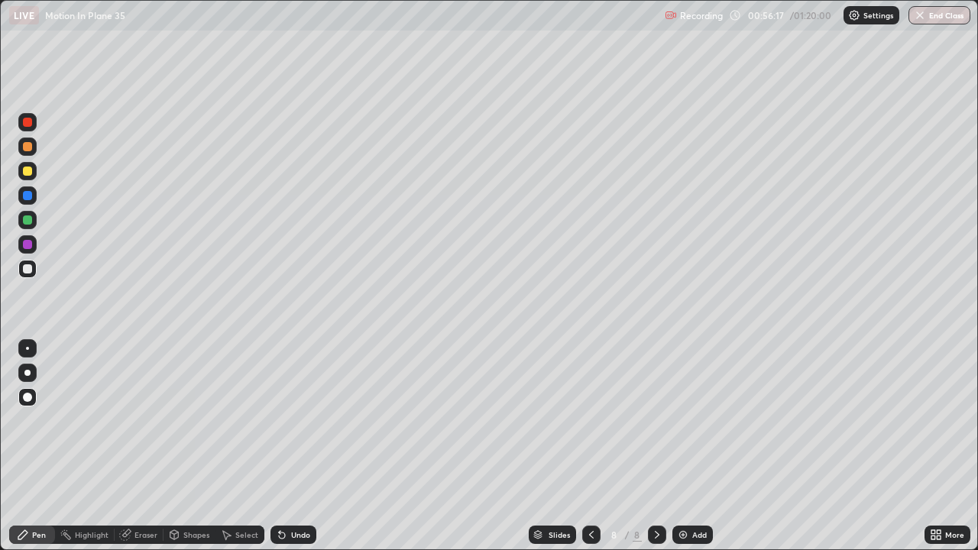
click at [292, 446] on div "Undo" at bounding box center [300, 535] width 19 height 8
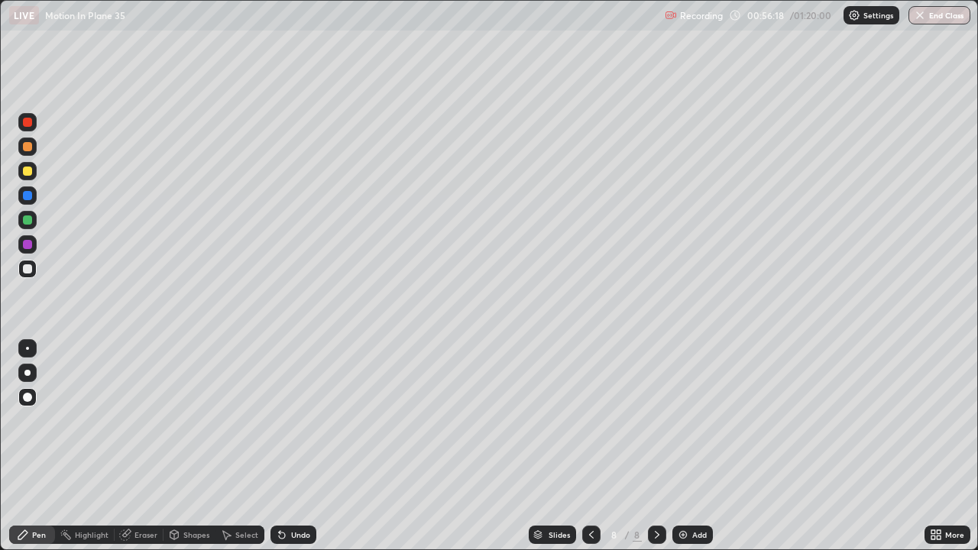
click at [292, 446] on div "Undo" at bounding box center [300, 535] width 19 height 8
click at [293, 446] on div "Undo" at bounding box center [300, 535] width 19 height 8
click at [294, 446] on div "Undo" at bounding box center [300, 535] width 19 height 8
click at [296, 446] on div "Undo" at bounding box center [300, 535] width 19 height 8
click at [650, 446] on div at bounding box center [657, 535] width 18 height 31
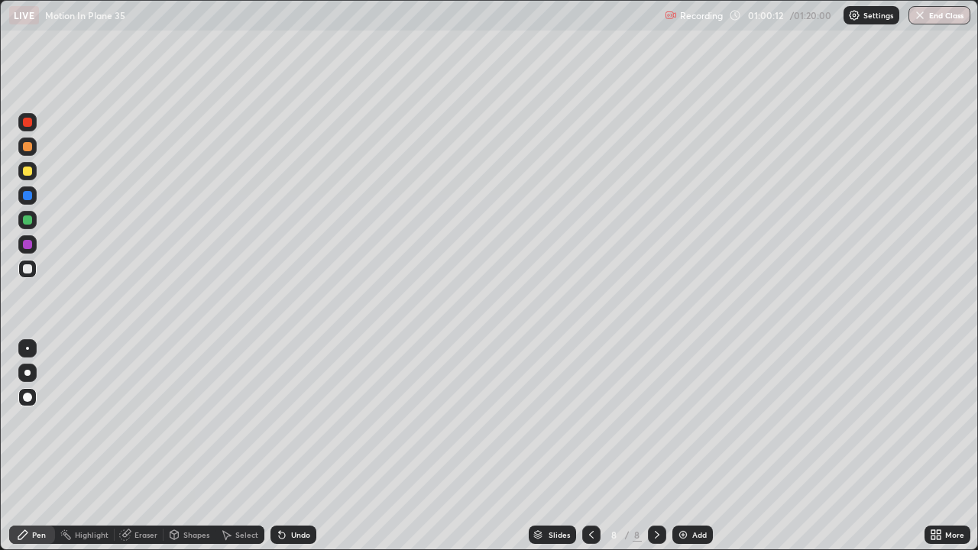
click at [23, 446] on icon at bounding box center [23, 535] width 12 height 12
click at [28, 245] on div at bounding box center [27, 244] width 9 height 9
click at [20, 171] on div at bounding box center [27, 171] width 18 height 18
click at [28, 274] on div at bounding box center [27, 269] width 18 height 18
click at [288, 446] on div "Undo" at bounding box center [294, 535] width 46 height 18
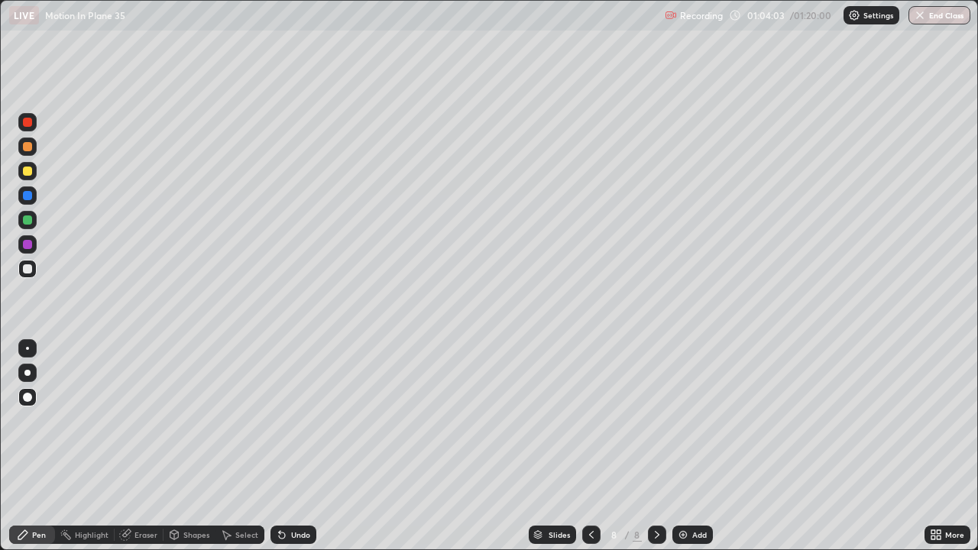
click at [656, 446] on icon at bounding box center [657, 535] width 12 height 12
click at [685, 446] on img at bounding box center [683, 535] width 12 height 12
click at [655, 446] on icon at bounding box center [657, 535] width 12 height 12
click at [687, 446] on img at bounding box center [683, 535] width 12 height 12
click at [28, 245] on div at bounding box center [27, 244] width 9 height 9
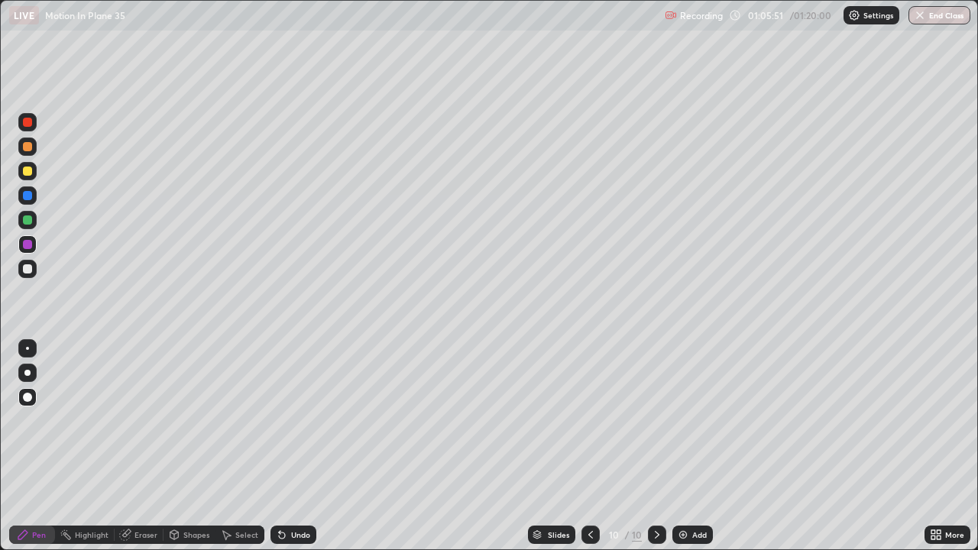
click at [28, 399] on div at bounding box center [27, 397] width 9 height 9
click at [26, 220] on div at bounding box center [27, 219] width 9 height 9
click at [28, 270] on div at bounding box center [27, 268] width 9 height 9
click at [26, 197] on div at bounding box center [27, 195] width 9 height 9
click at [28, 268] on div at bounding box center [27, 268] width 9 height 9
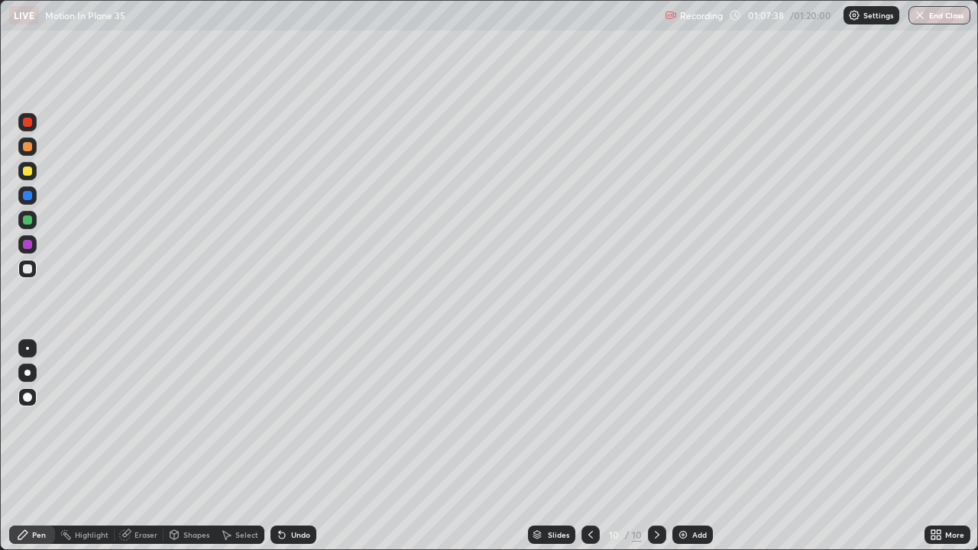
click at [30, 248] on div at bounding box center [27, 244] width 9 height 9
click at [30, 218] on div at bounding box center [27, 219] width 9 height 9
click at [28, 273] on div at bounding box center [27, 268] width 9 height 9
click at [34, 267] on div at bounding box center [27, 269] width 18 height 18
click at [286, 446] on div "Undo" at bounding box center [294, 535] width 46 height 18
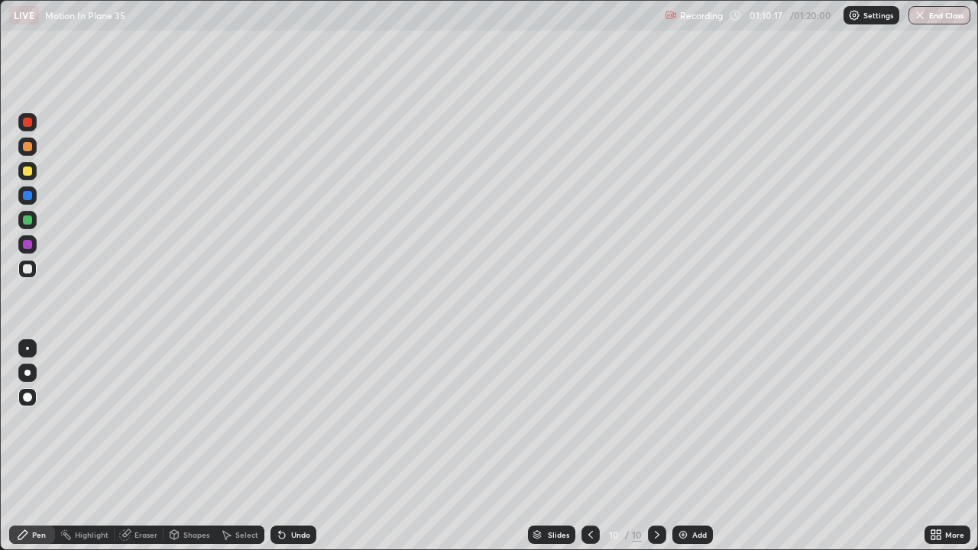
click at [628, 446] on div "10 / 10" at bounding box center [624, 535] width 36 height 14
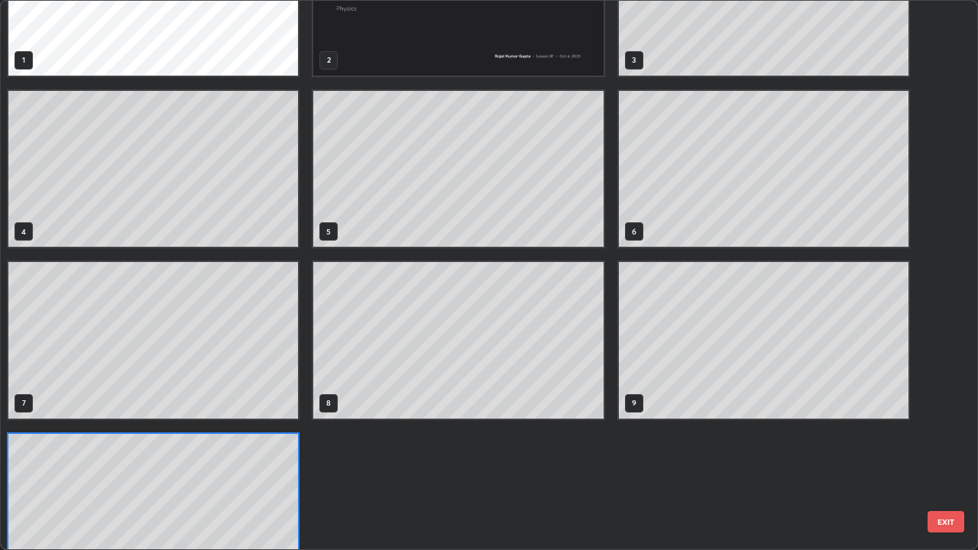
scroll to position [138, 0]
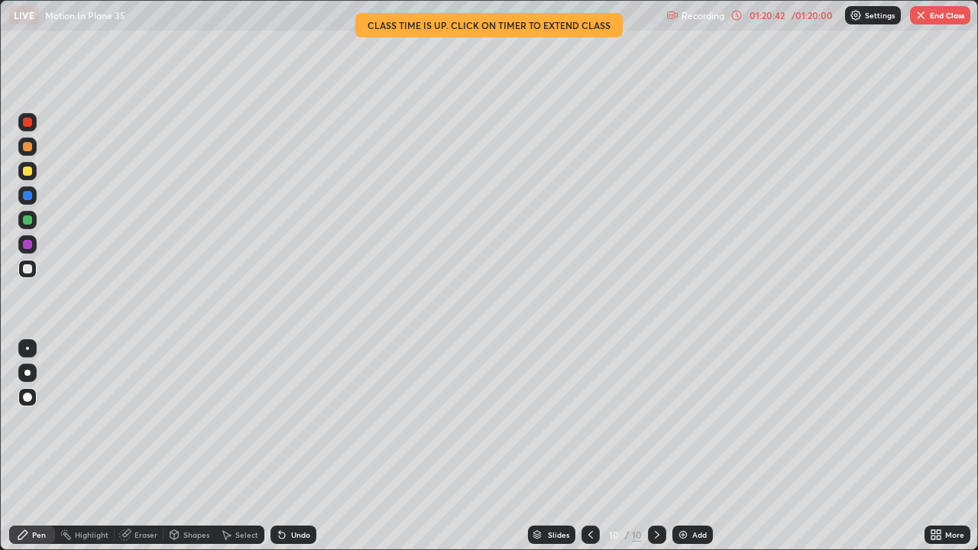
click at [929, 22] on button "End Class" at bounding box center [940, 15] width 60 height 18
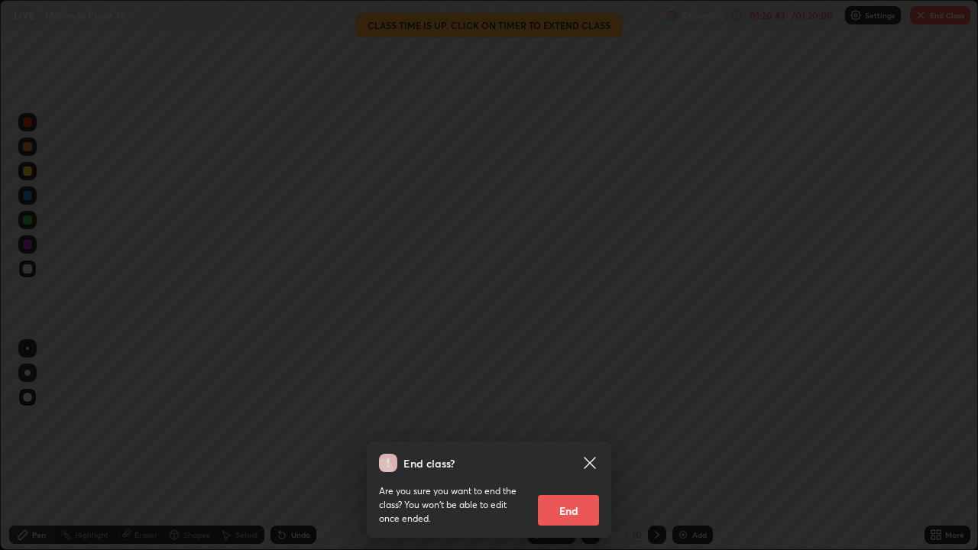
click at [582, 446] on button "End" at bounding box center [568, 510] width 61 height 31
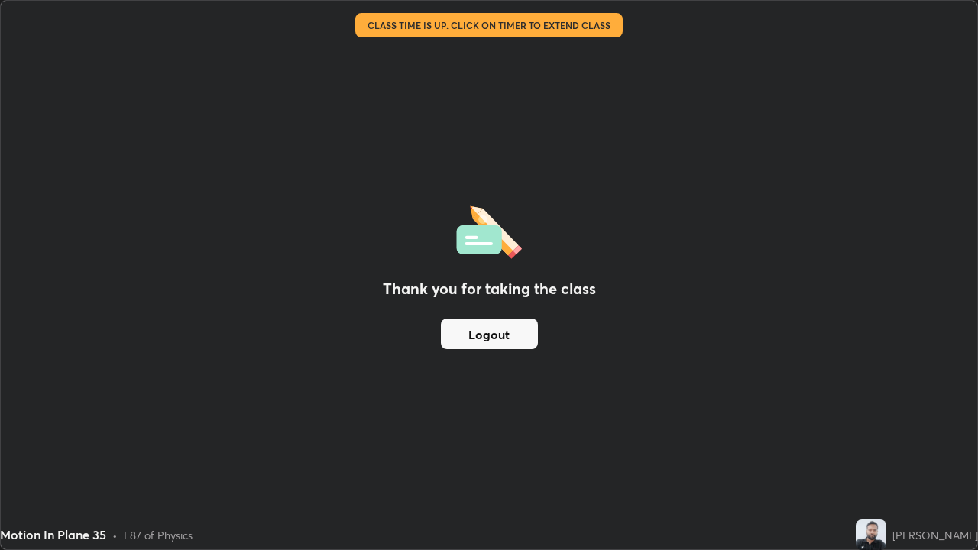
click at [485, 338] on button "Logout" at bounding box center [489, 334] width 97 height 31
